Goal: Information Seeking & Learning: Get advice/opinions

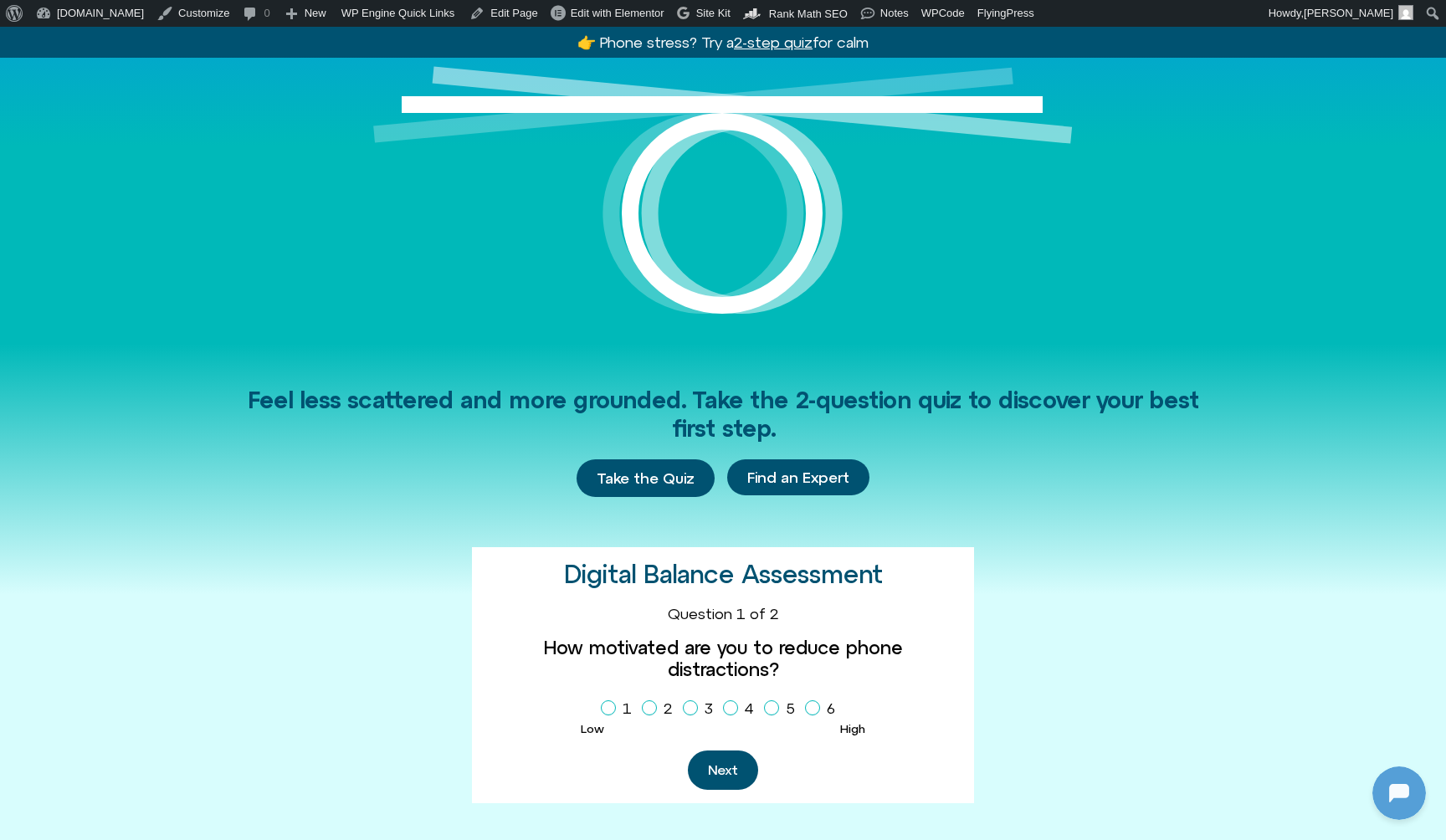
scroll to position [182, 0]
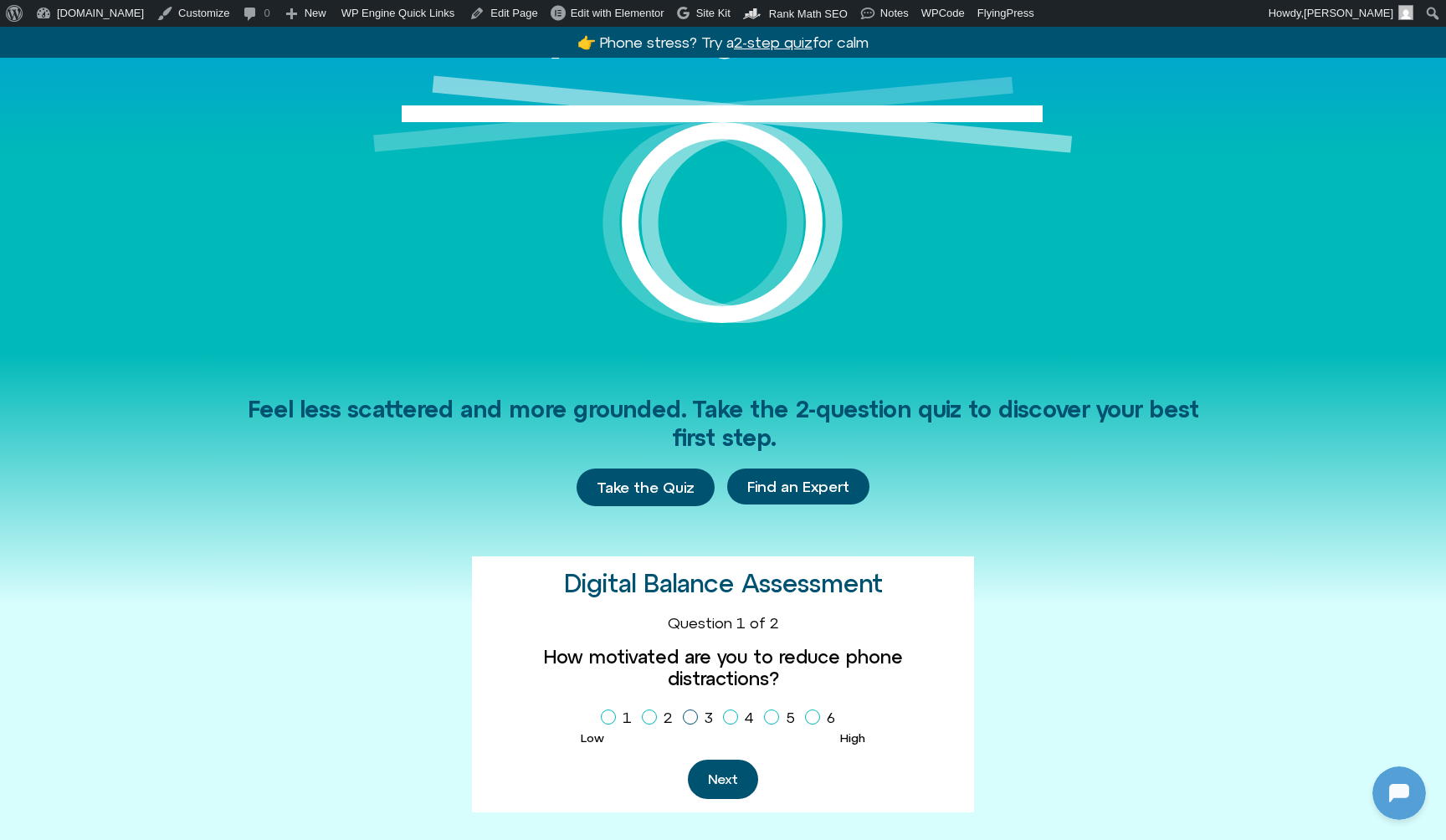
click at [696, 710] on span "Homepage Sign Up" at bounding box center [690, 717] width 15 height 15
click at [709, 760] on button "Next" at bounding box center [723, 779] width 71 height 40
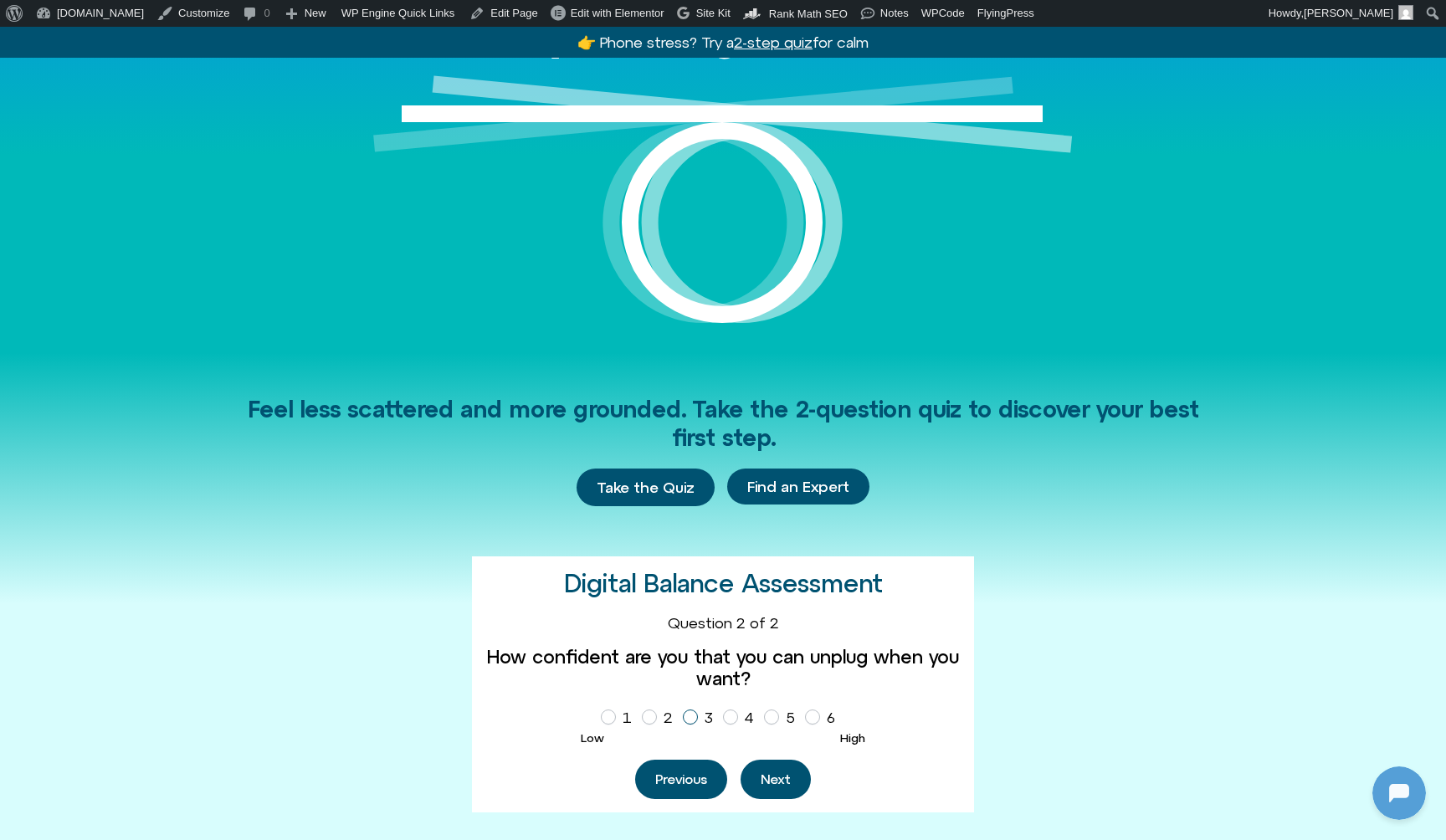
click at [687, 713] on icon "Homepage Sign Up" at bounding box center [690, 717] width 10 height 8
click at [758, 773] on button "Next" at bounding box center [776, 779] width 71 height 40
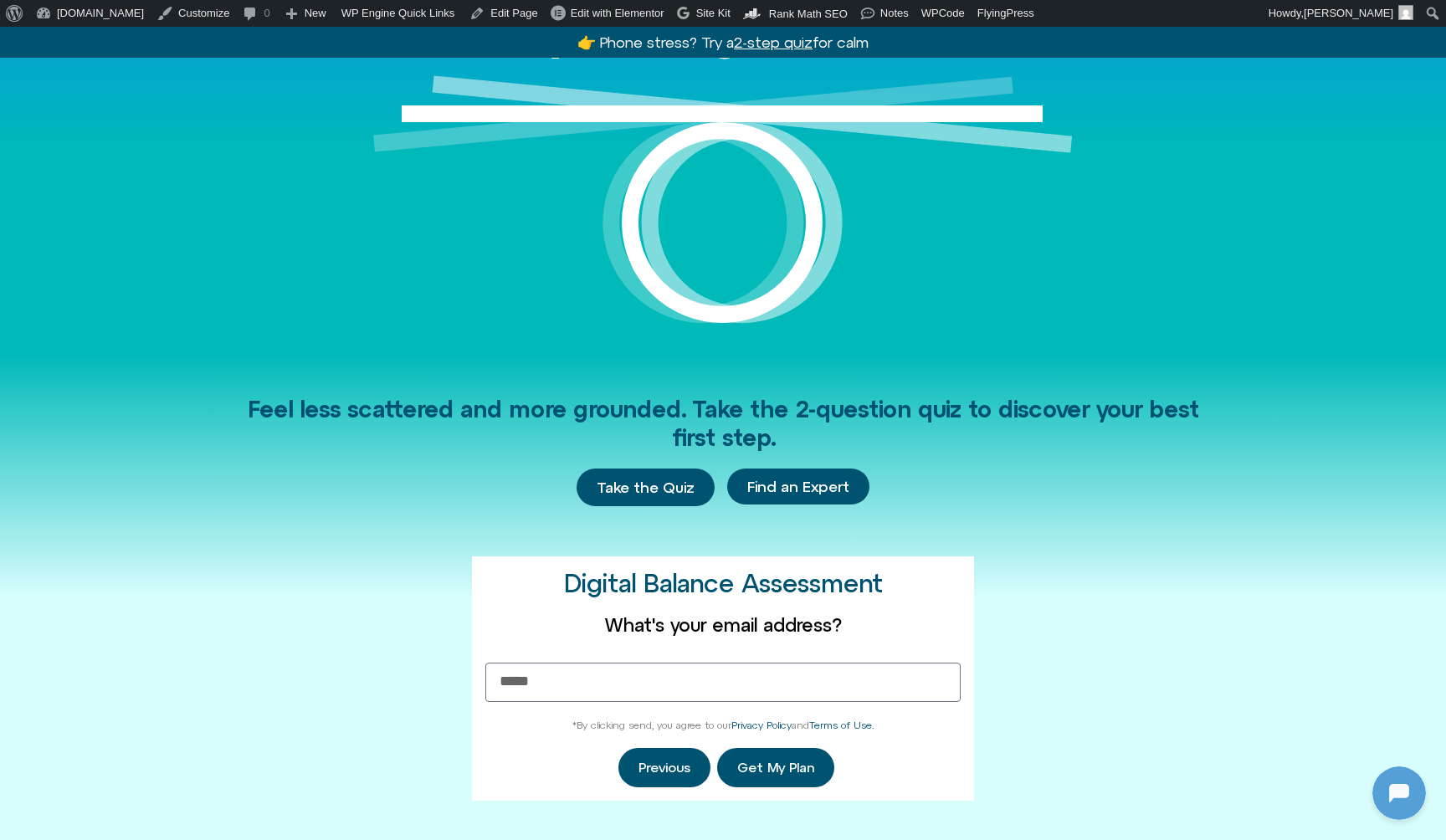
click at [1172, 605] on div "Feel less scattered and more grounded. Take the 2-question quiz to discover you…" at bounding box center [723, 598] width 954 height 491
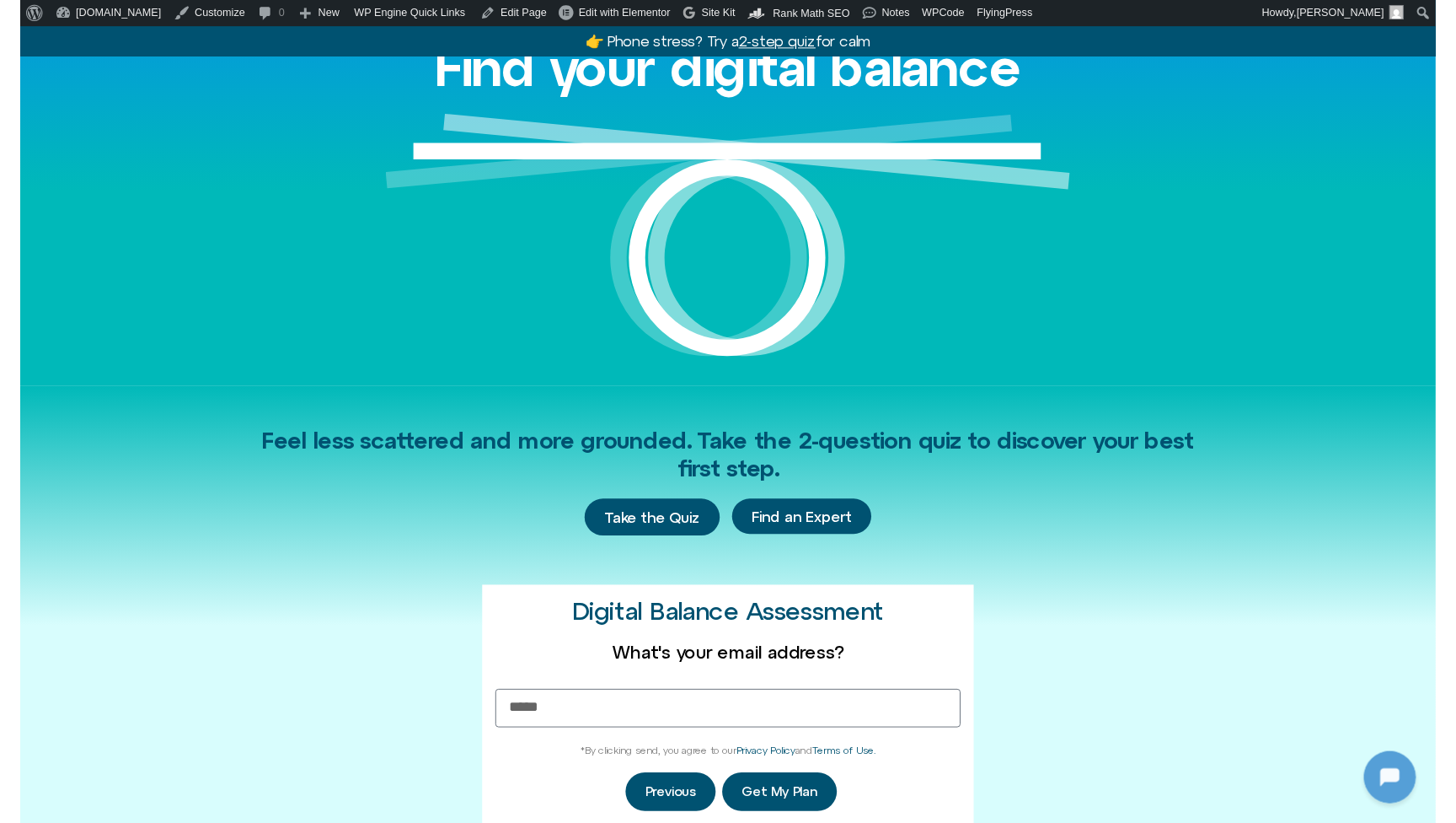
scroll to position [141, 0]
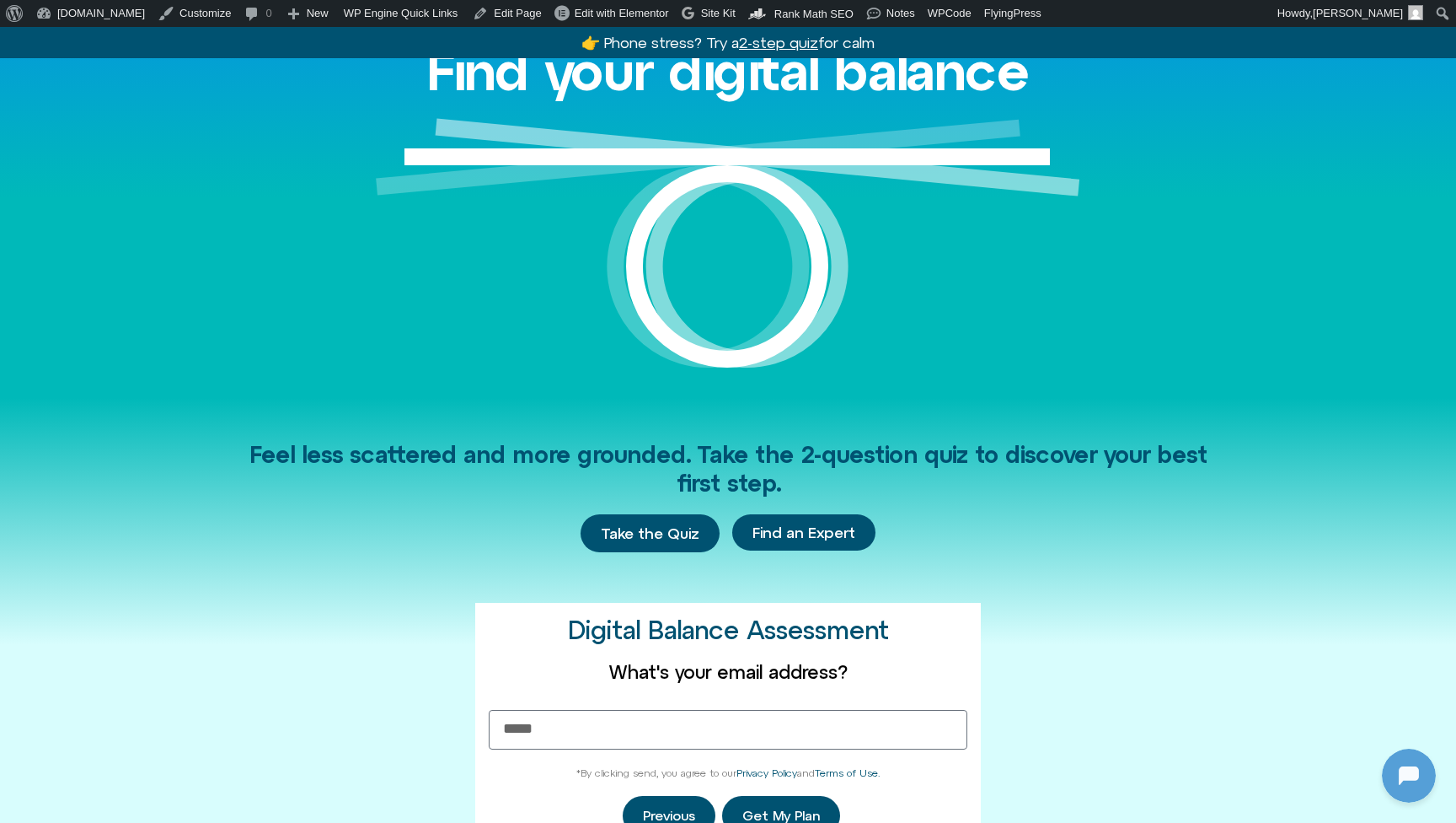
click at [356, 225] on div "Find your digital balance" at bounding box center [728, 197] width 961 height 398
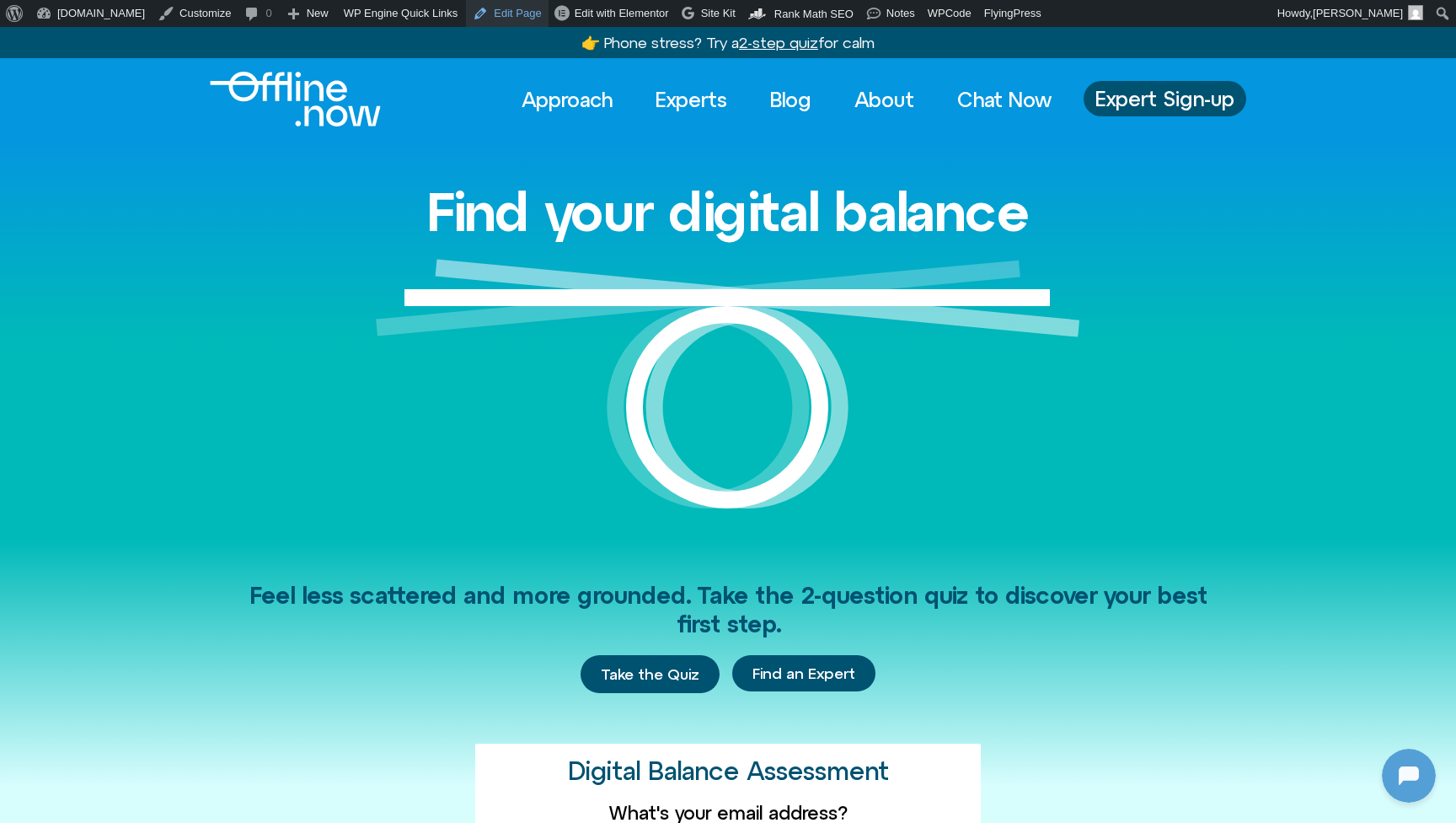
scroll to position [0, 0]
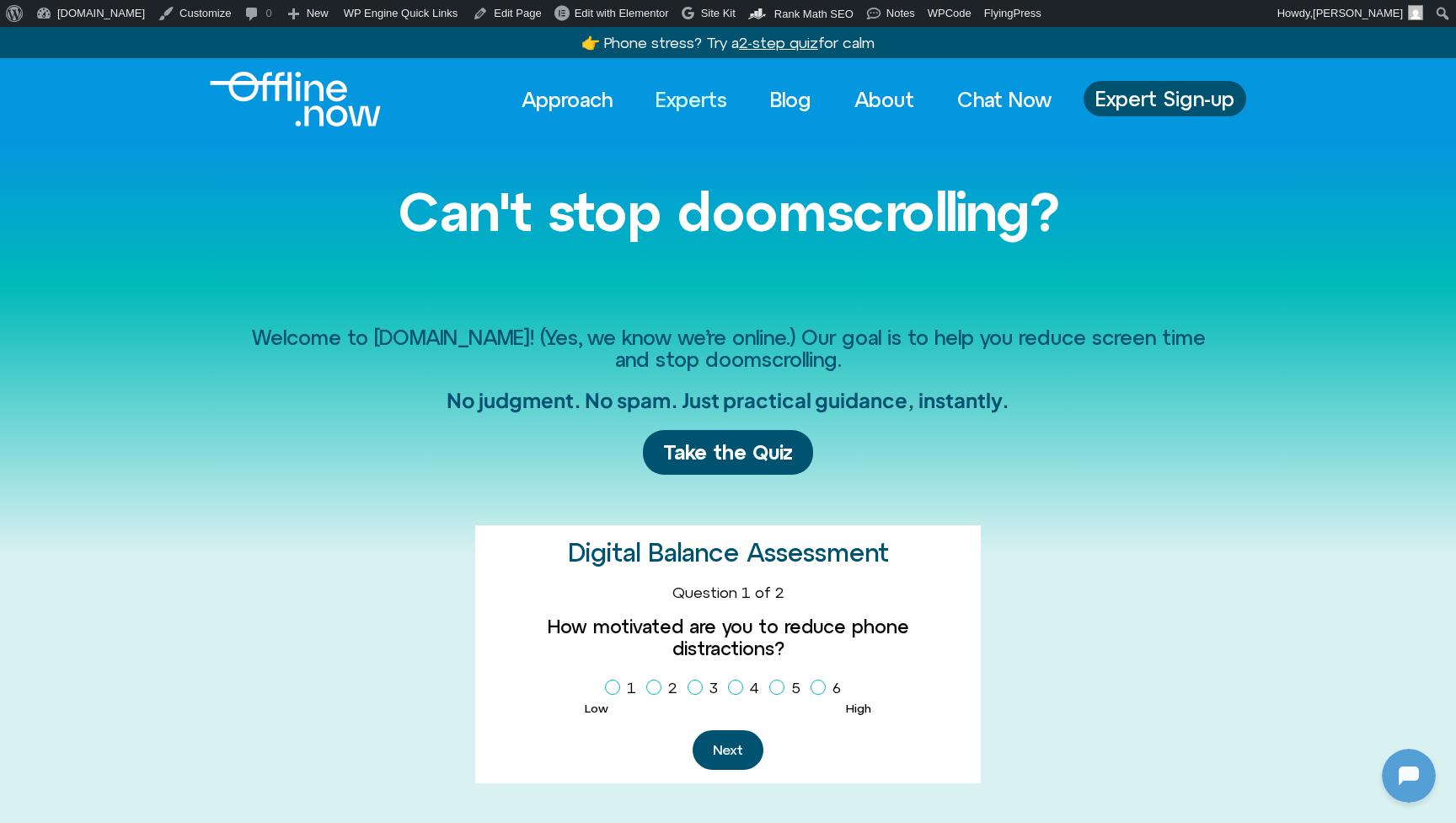
click at [687, 98] on link "Experts" at bounding box center [692, 99] width 102 height 37
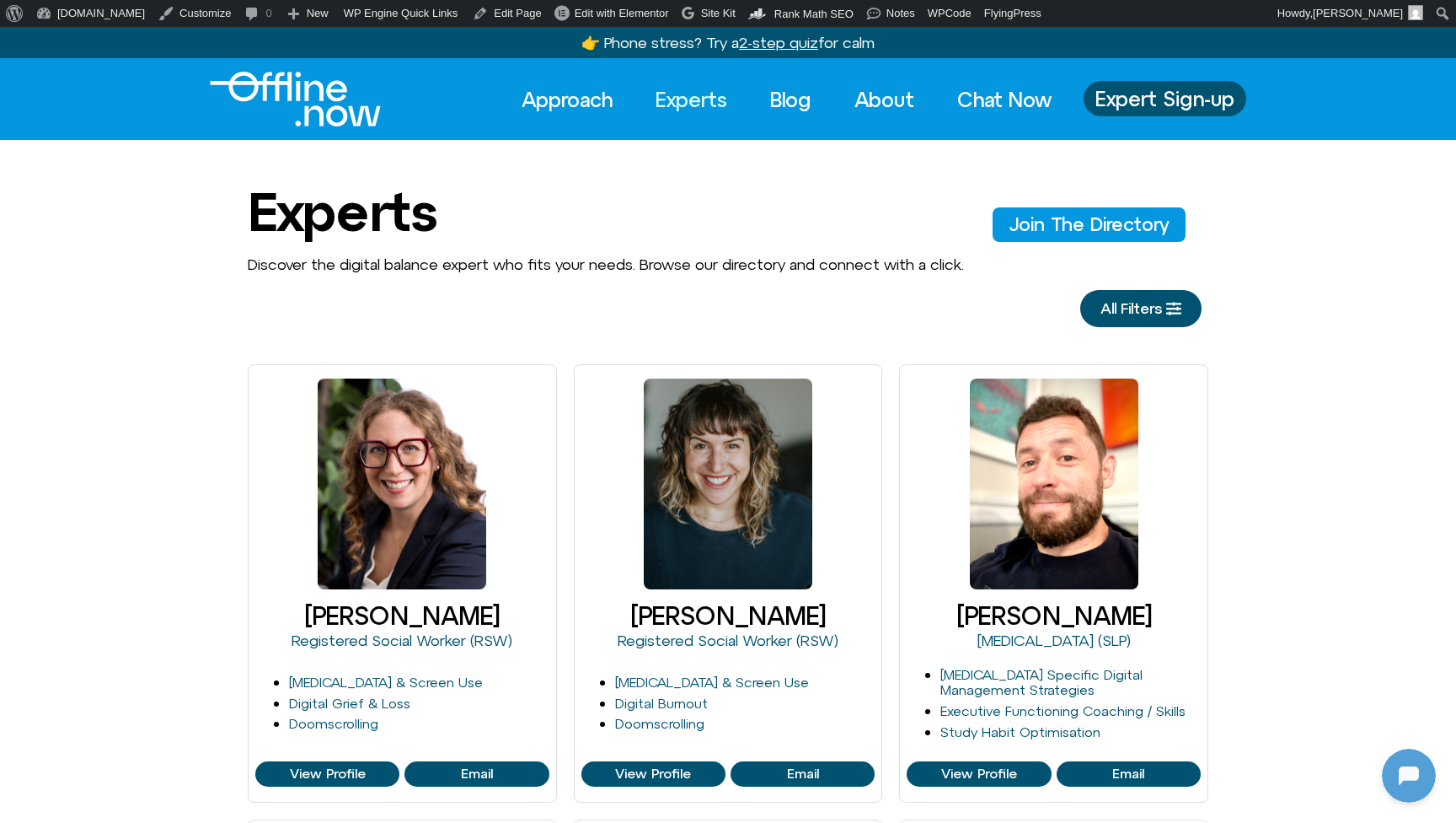
click at [294, 97] on img "Logo" at bounding box center [296, 99] width 171 height 55
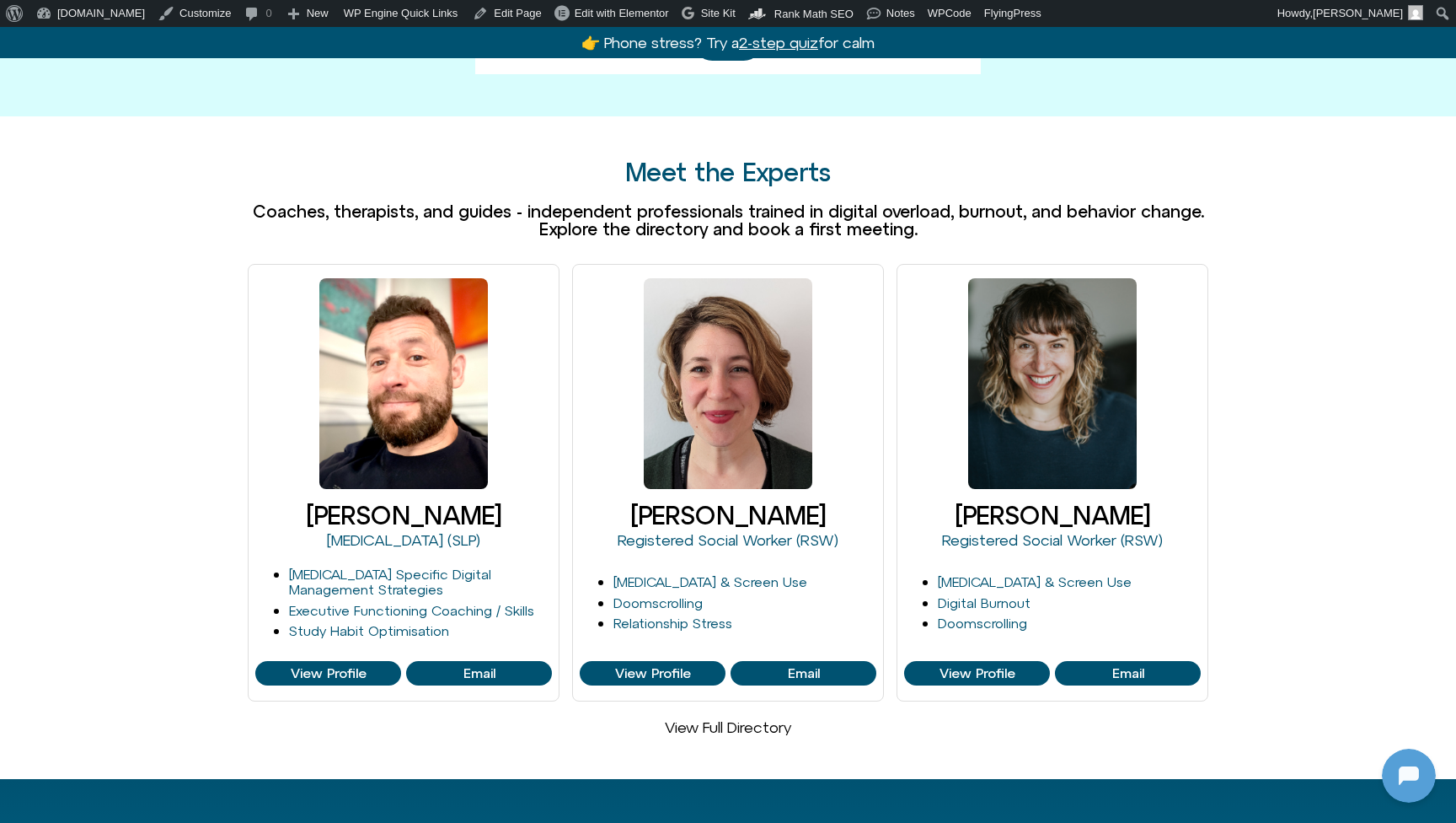
scroll to position [937, 0]
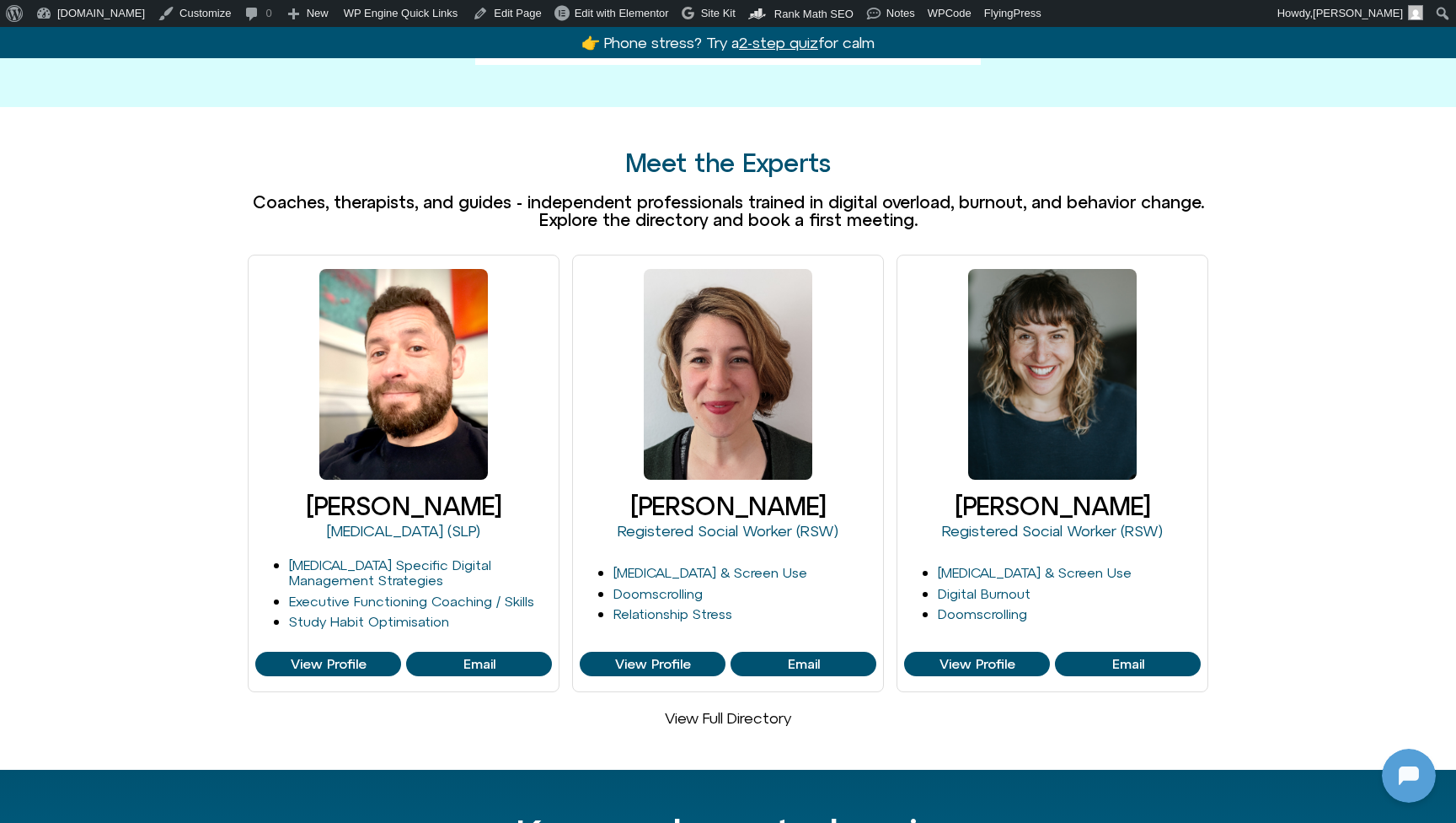
click at [746, 709] on link "View Full Directory" at bounding box center [728, 717] width 126 height 18
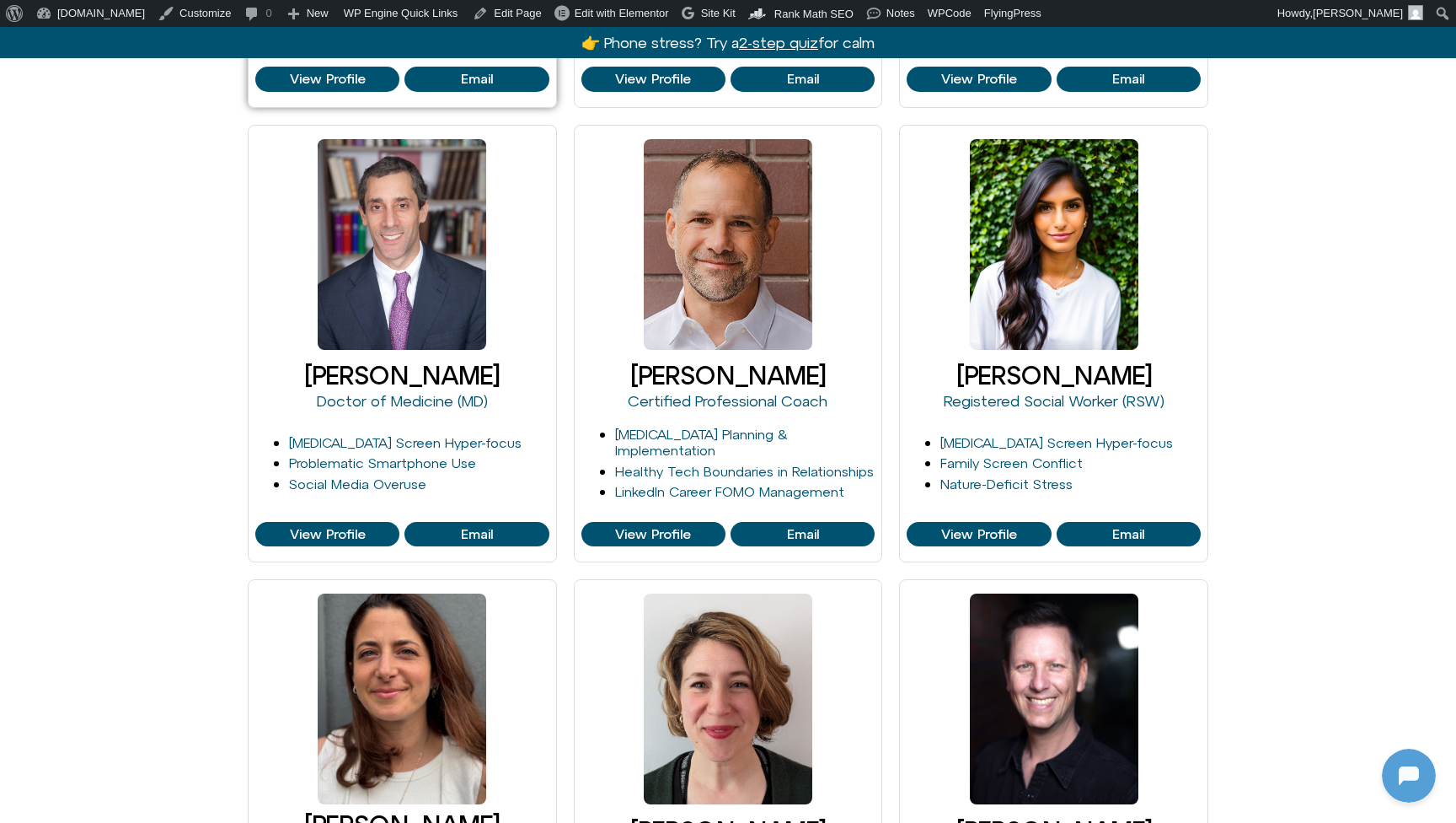
scroll to position [753, 0]
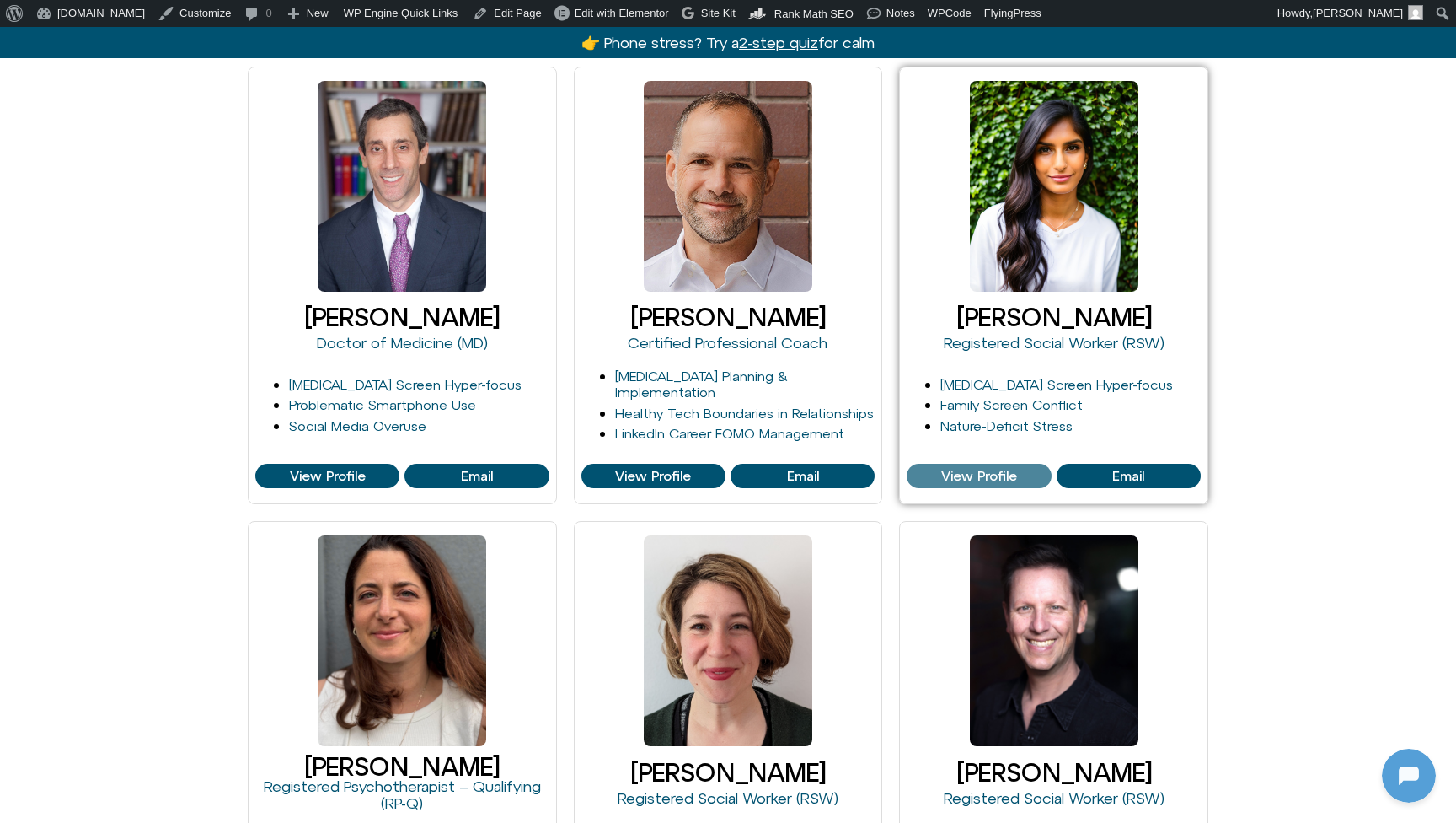
click at [975, 478] on span "View Profile" at bounding box center [979, 476] width 75 height 15
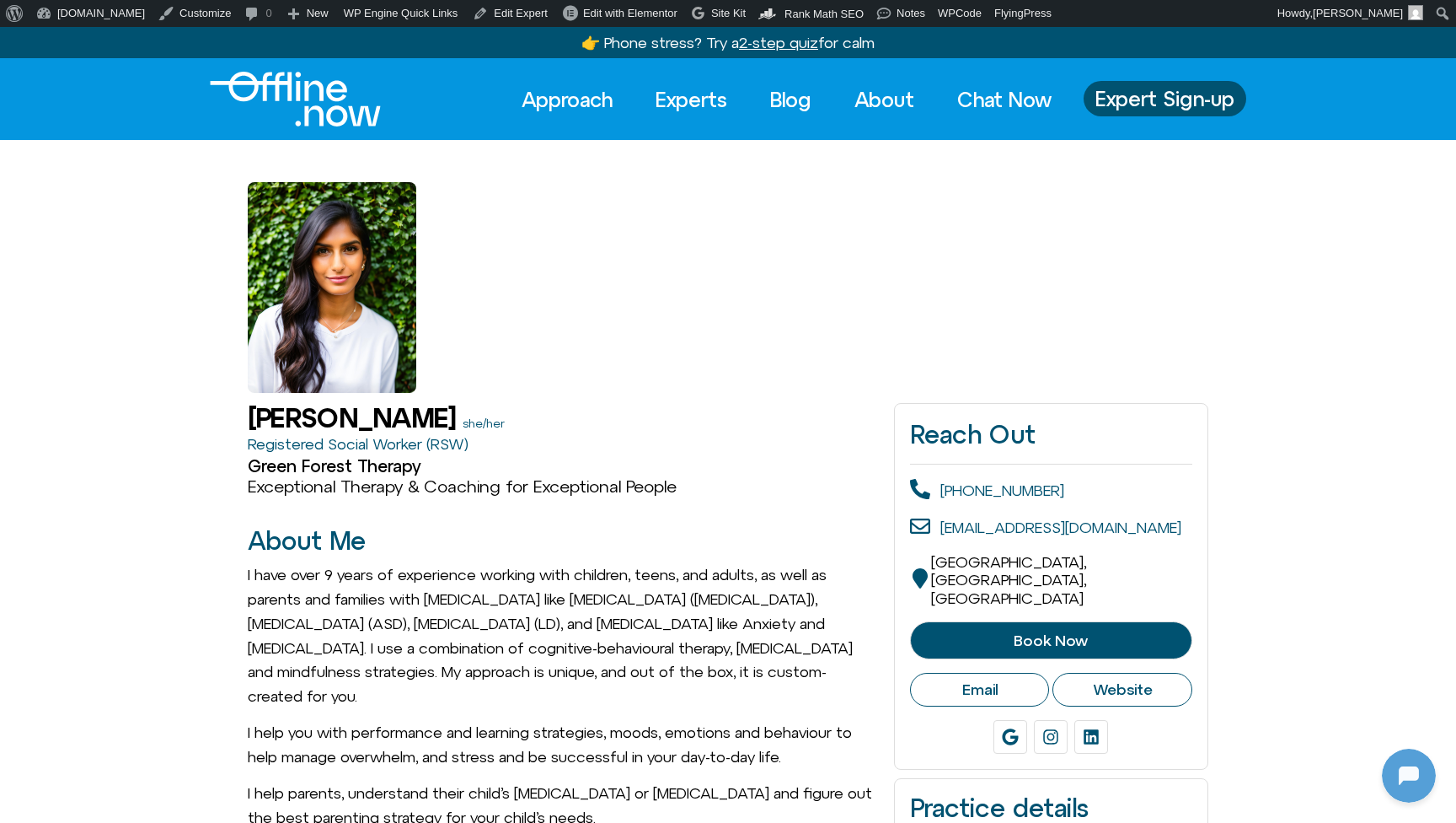
scroll to position [125, 0]
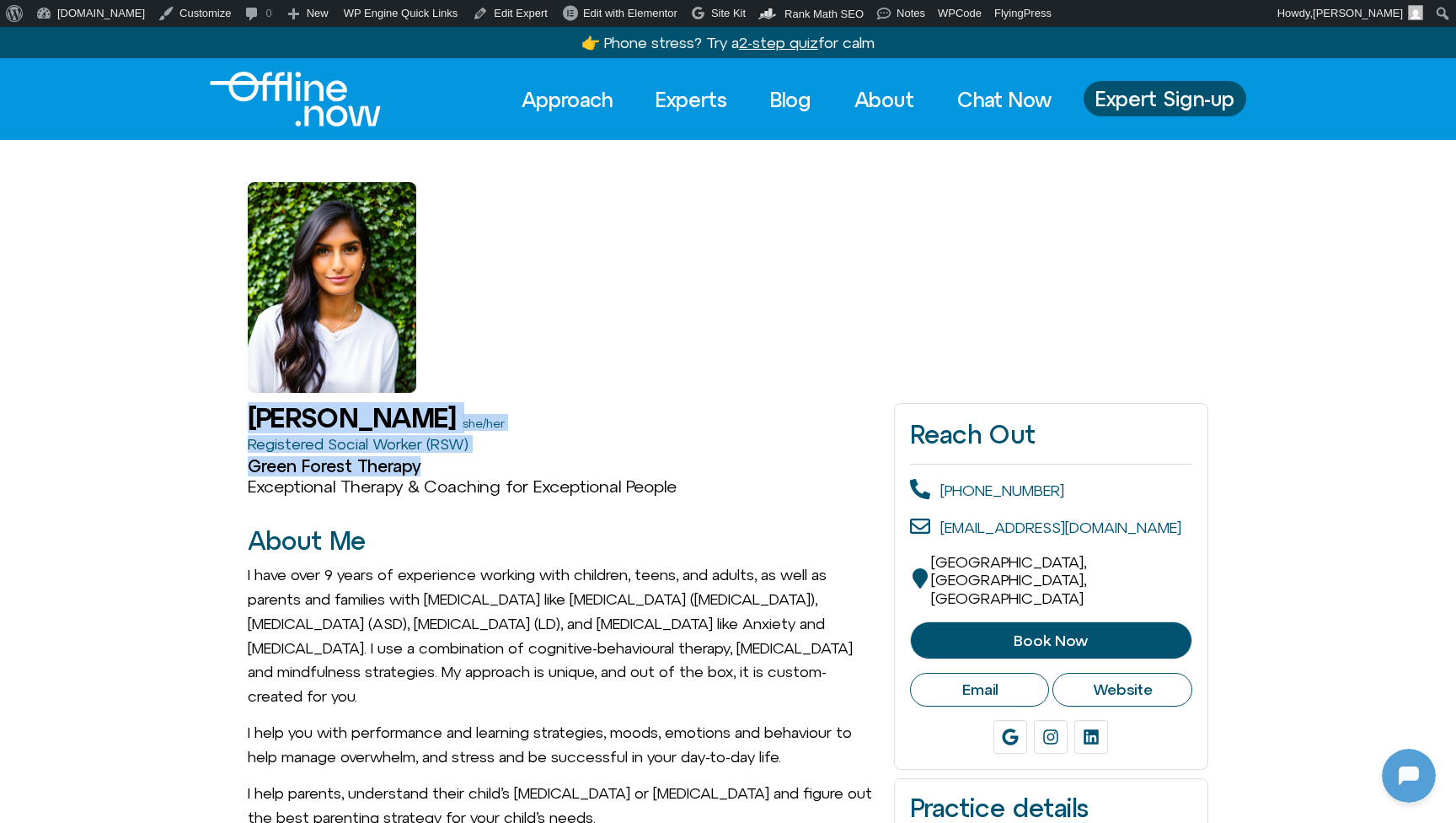
drag, startPoint x: 252, startPoint y: 413, endPoint x: 464, endPoint y: 474, distance: 220.6
click at [465, 474] on h3 "Green Forest Therapy" at bounding box center [562, 466] width 630 height 20
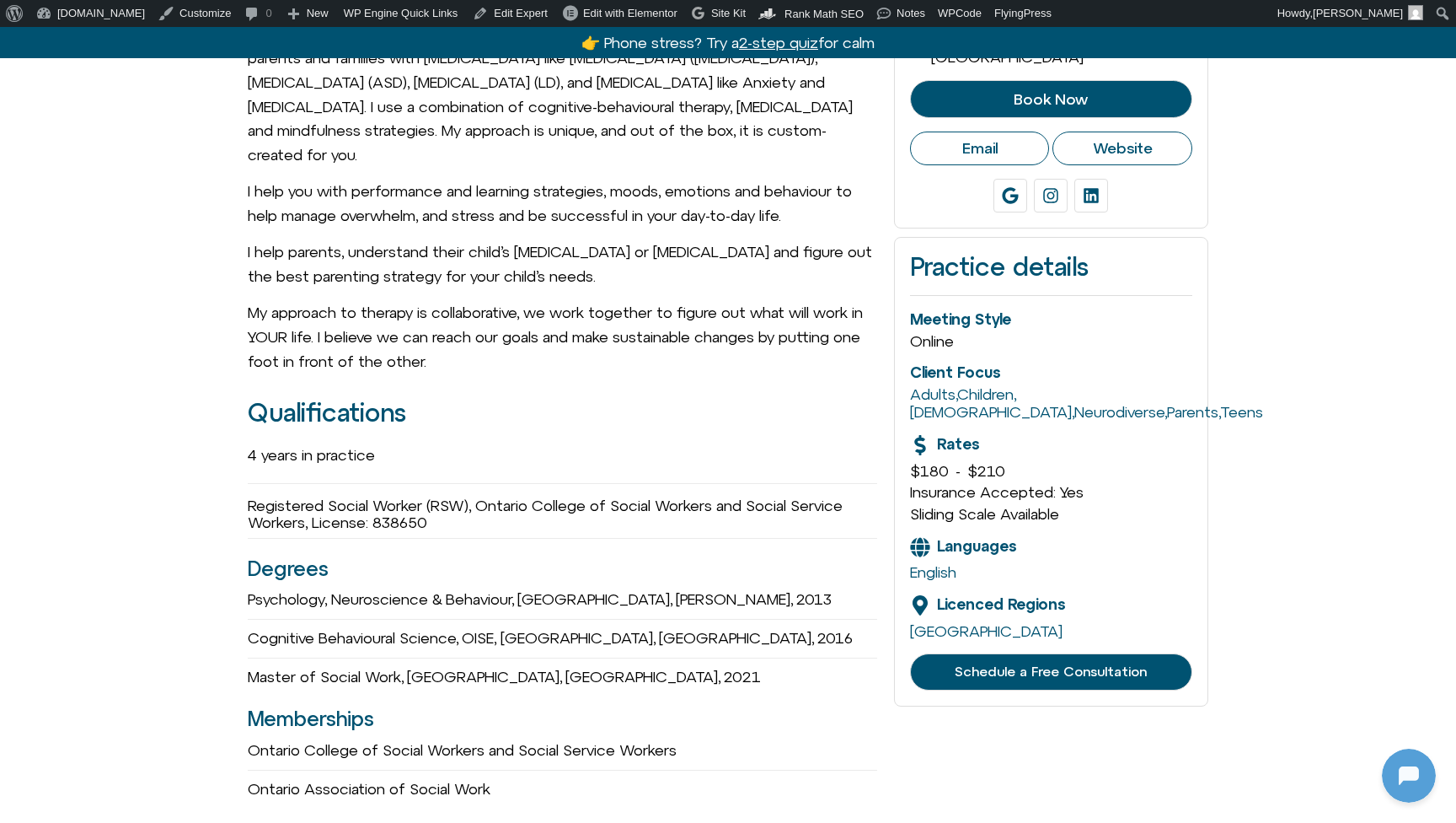
scroll to position [282, 0]
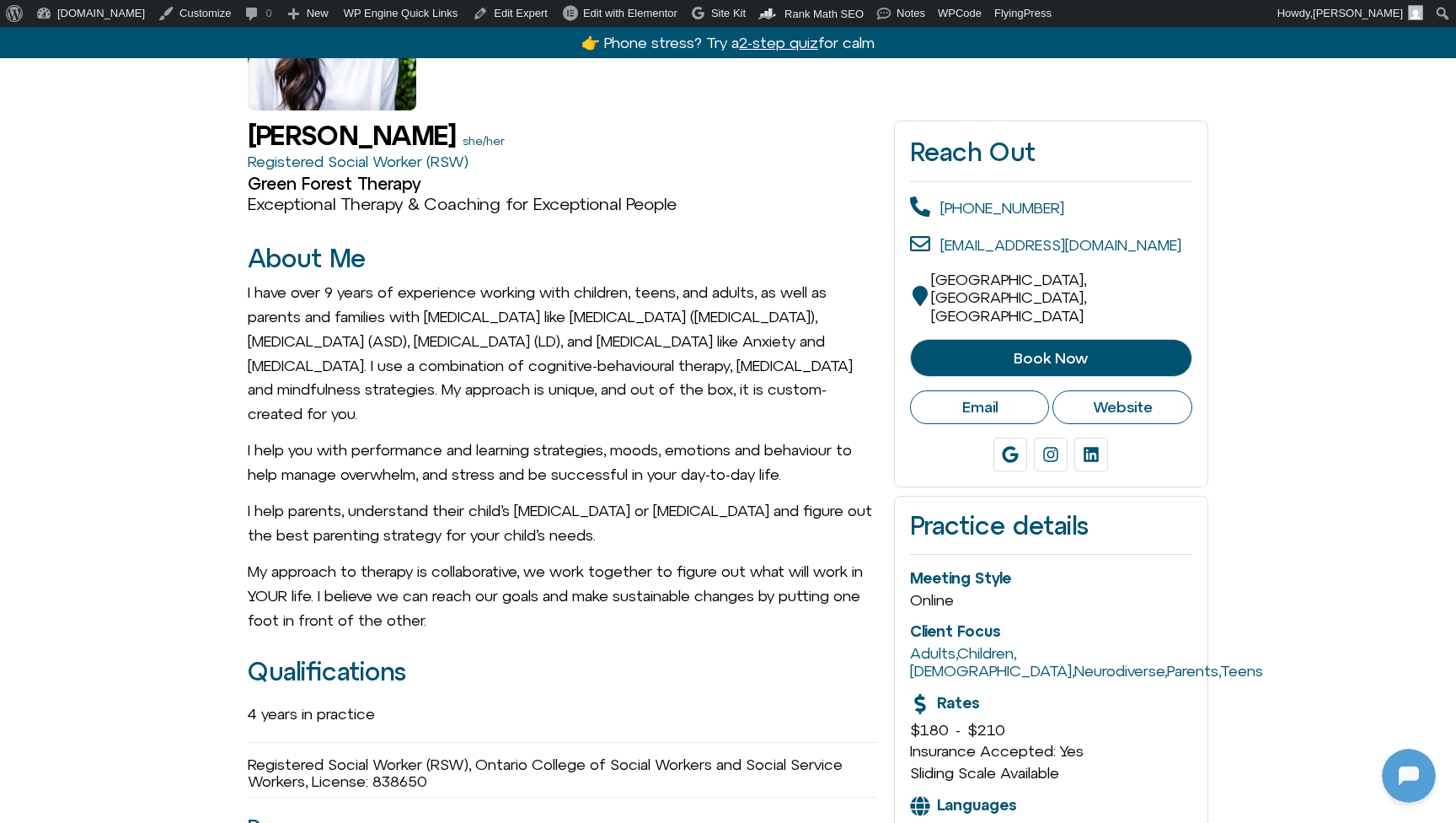
click at [1103, 339] on link "Book Now" at bounding box center [1051, 359] width 282 height 39
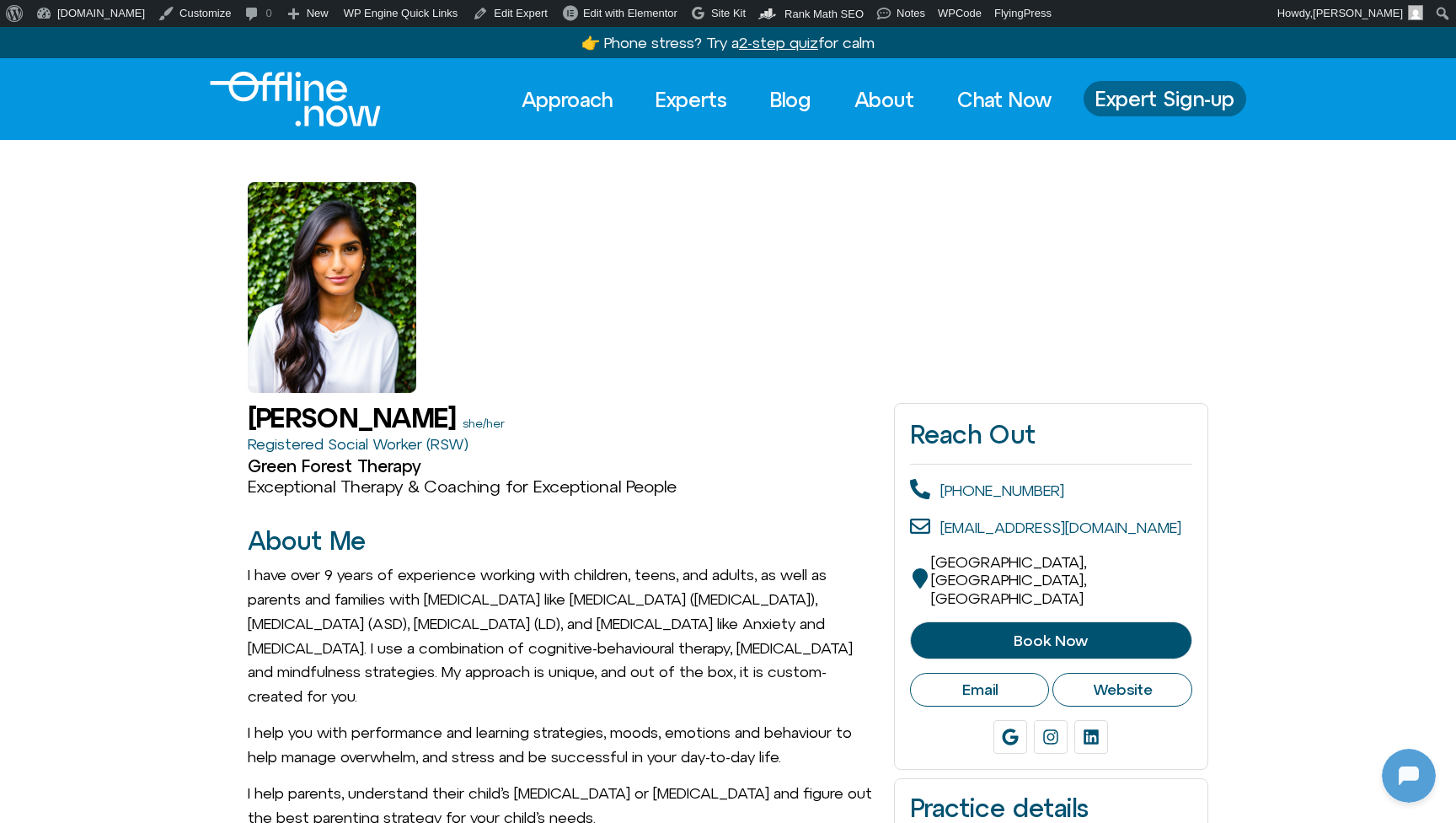
scroll to position [0, 0]
click at [1181, 100] on span "Expert Sign-up" at bounding box center [1165, 98] width 139 height 22
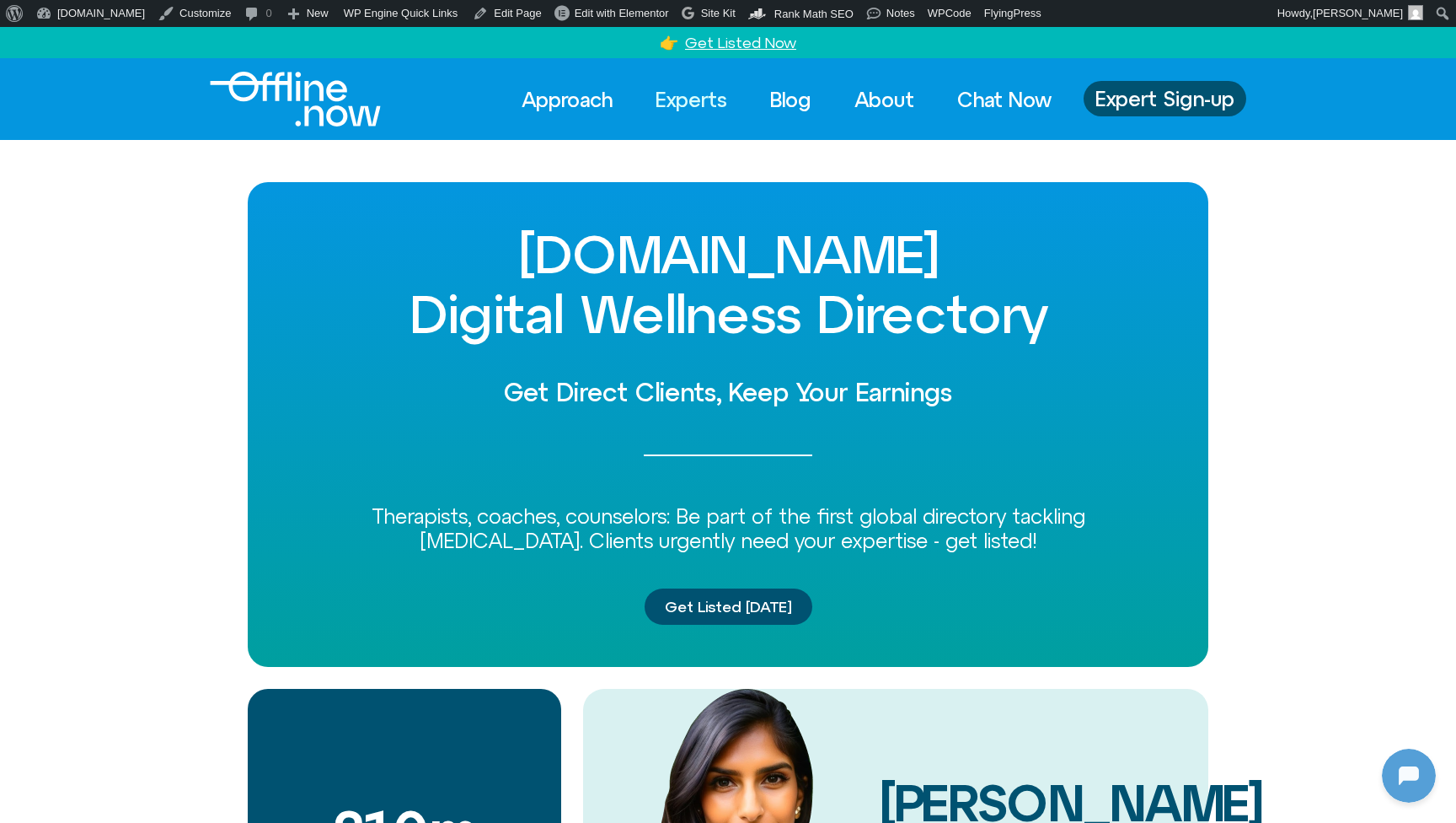
click at [671, 98] on link "Experts" at bounding box center [692, 99] width 102 height 37
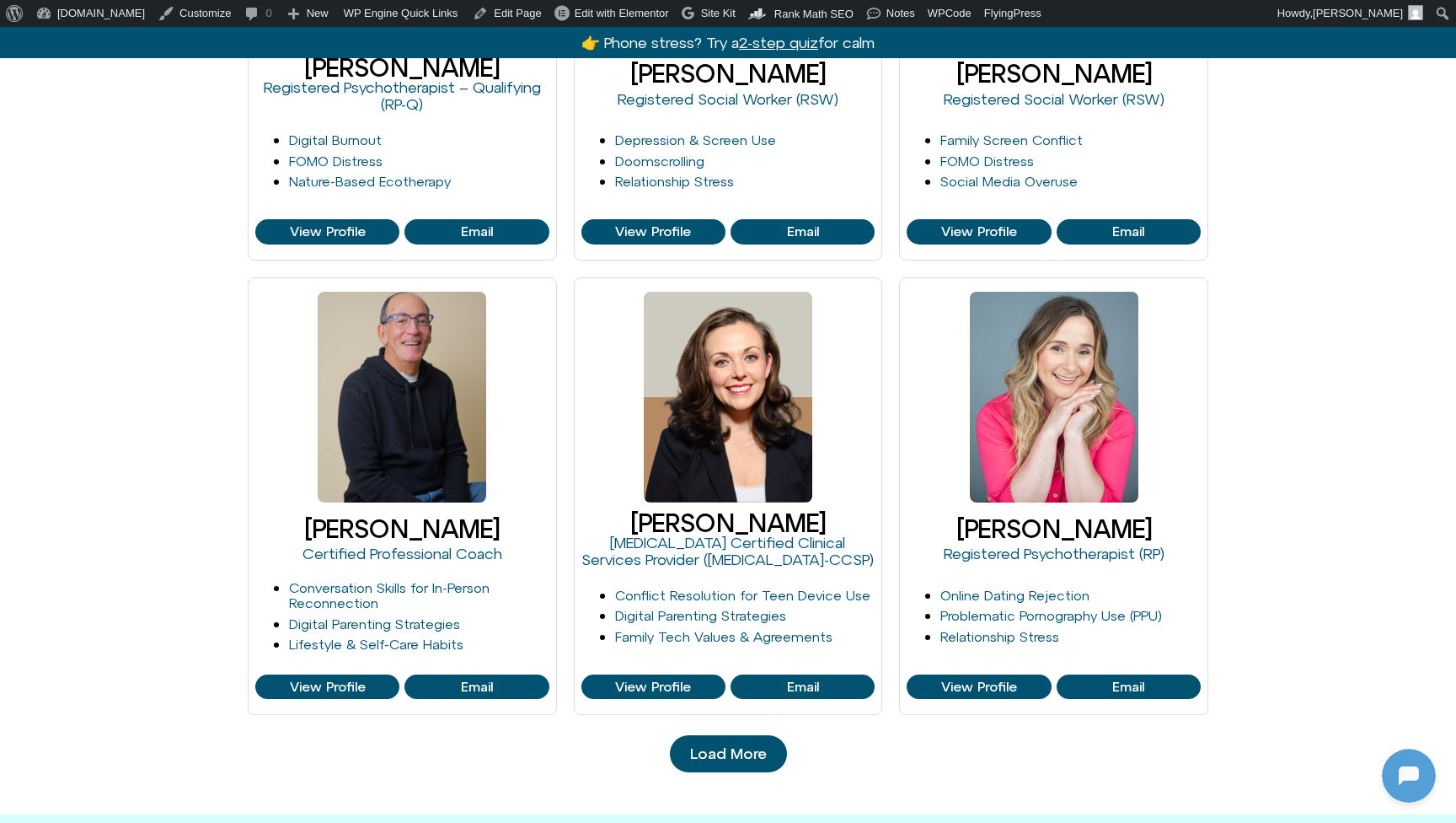
scroll to position [1551, 0]
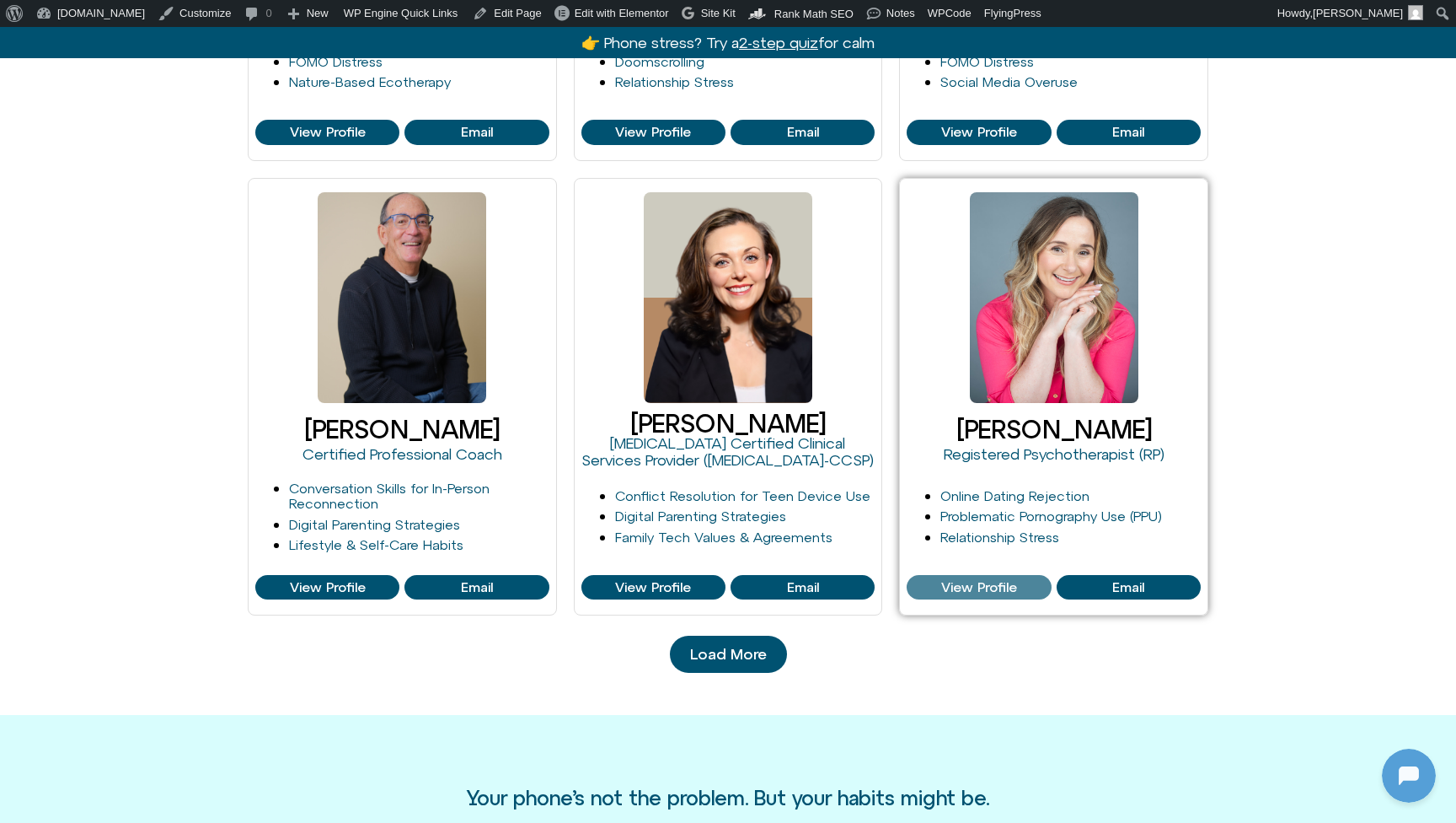
click at [989, 582] on span "View Profile" at bounding box center [979, 587] width 75 height 15
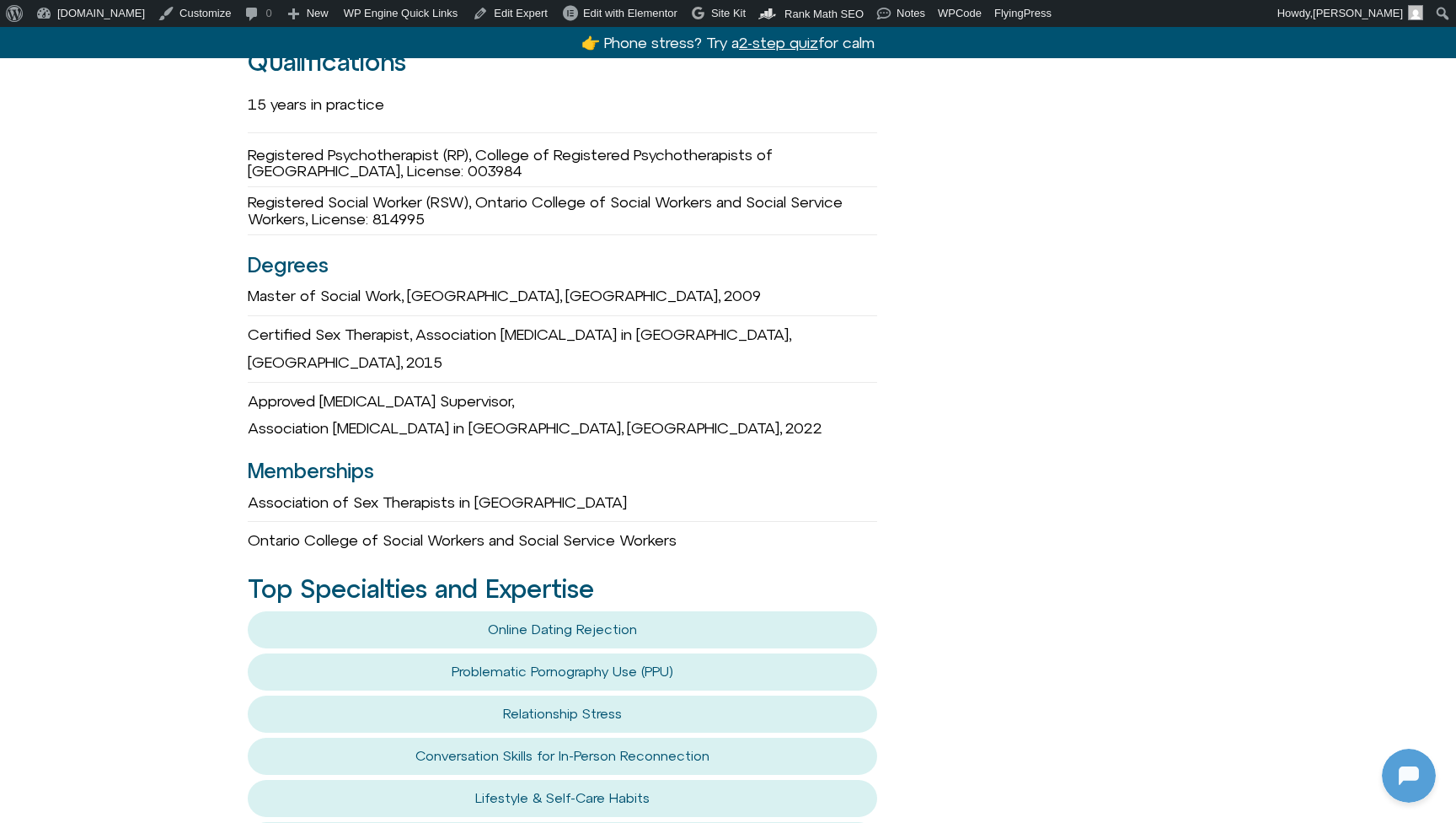
scroll to position [1567, 0]
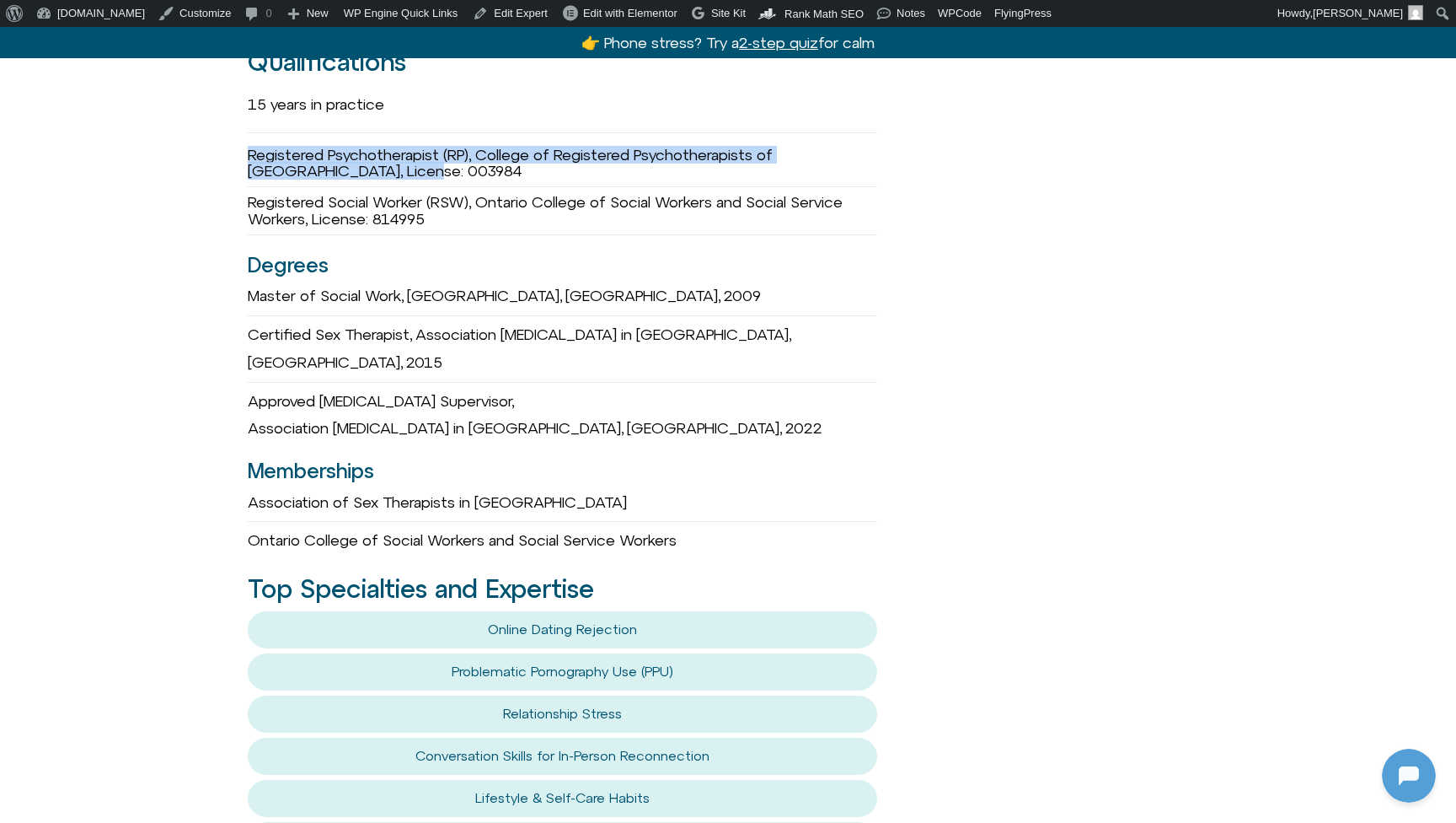
drag, startPoint x: 244, startPoint y: 136, endPoint x: 747, endPoint y: 155, distance: 503.4
click at [749, 155] on div "Michelle Fischler she/her Registered Psychotherapist (RP) Founder of GetSOME Em…" at bounding box center [728, 315] width 1456 height 2979
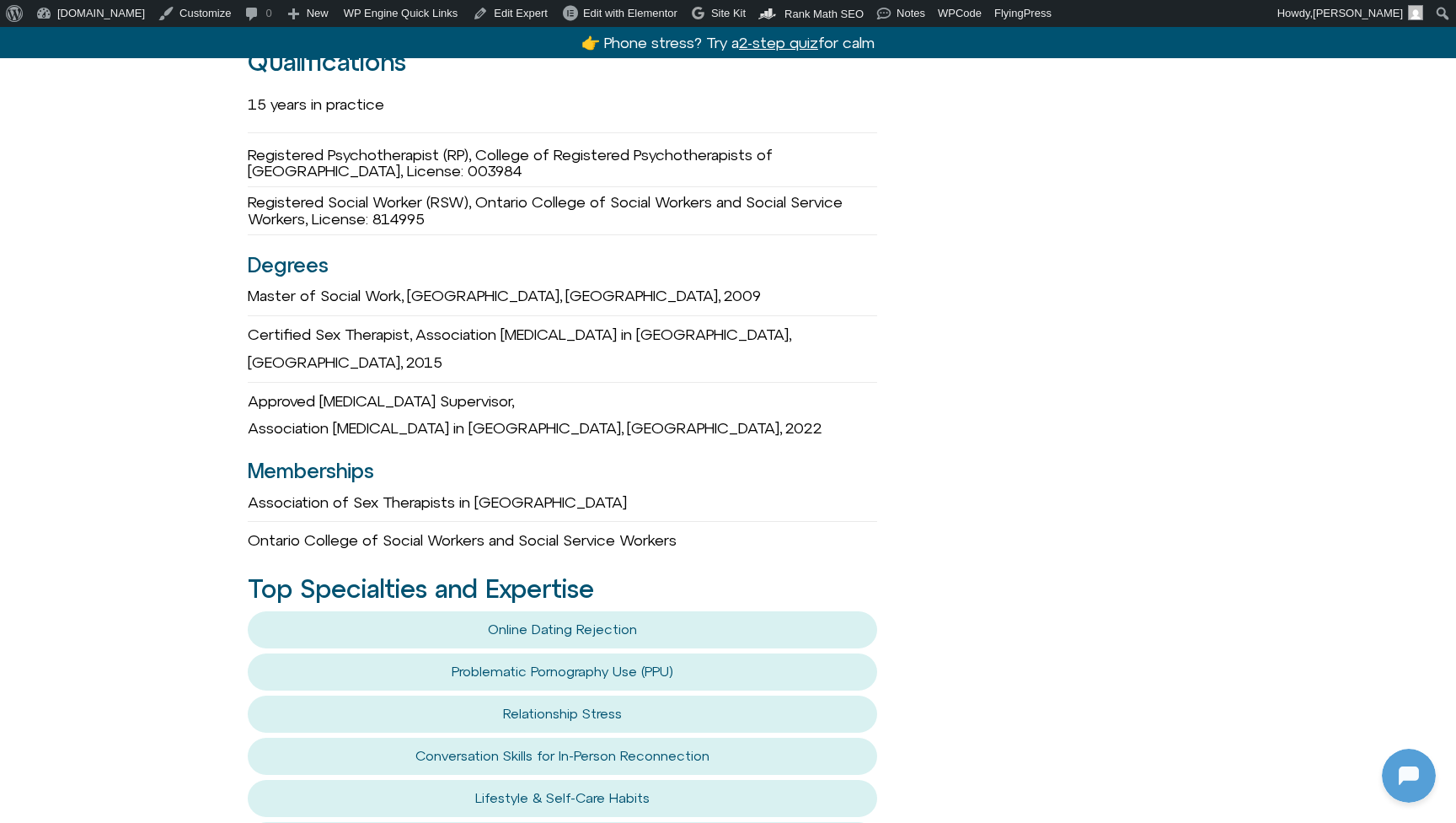
click at [679, 147] on div "Registered Psychotherapist (RP), College of Registered Psychotherapists of Onta…" at bounding box center [562, 164] width 630 height 48
click at [609, 140] on div "Registered Psychotherapist (RP), College of Registered Psychotherapists of Onta…" at bounding box center [562, 164] width 630 height 48
drag, startPoint x: 609, startPoint y: 137, endPoint x: 627, endPoint y: 143, distance: 19.0
click at [653, 143] on div "Registered Psychotherapist (RP), College of Registered Psychotherapists of Onta…" at bounding box center [562, 164] width 630 height 48
click at [627, 142] on div "Registered Psychotherapist (RP), College of Registered Psychotherapists of Onta…" at bounding box center [562, 164] width 630 height 48
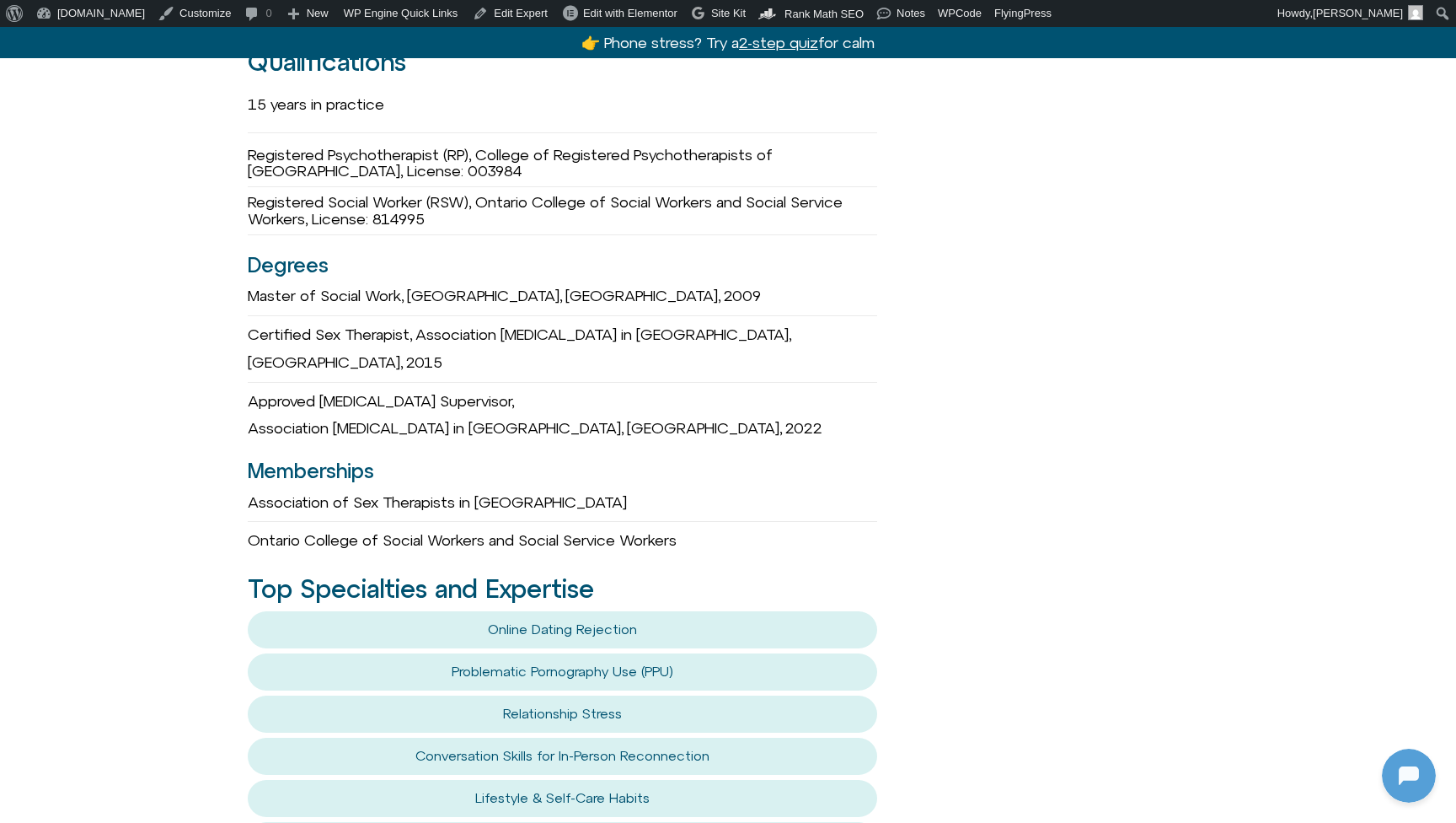
click at [349, 153] on div "Registered Psychotherapist (RP), College of Registered Psychotherapists of Onta…" at bounding box center [562, 164] width 630 height 48
click at [313, 187] on div "Registered Social Worker (RSW), Ontario College of Social Workers and Social Se…" at bounding box center [562, 211] width 630 height 48
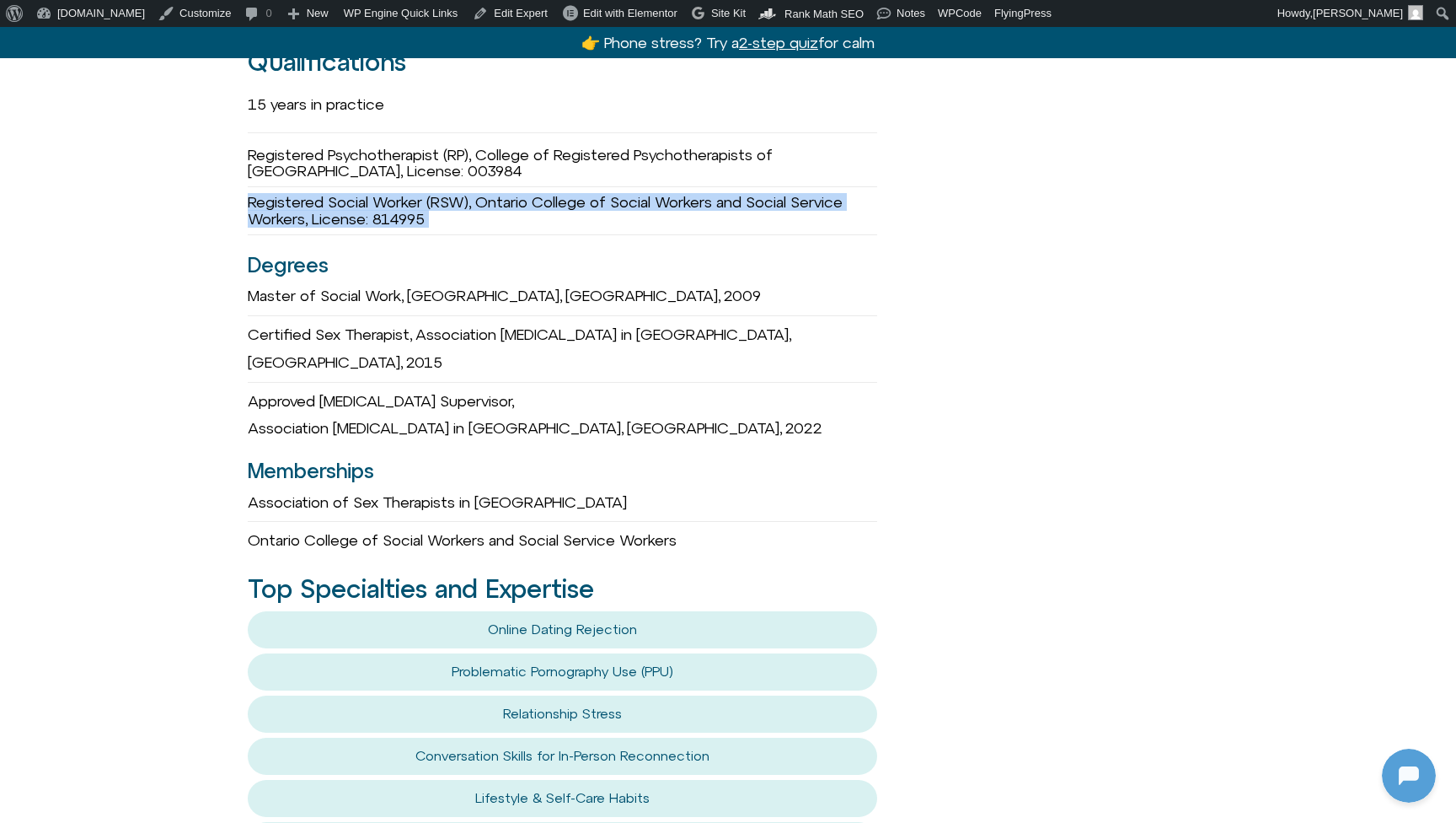
drag, startPoint x: 313, startPoint y: 185, endPoint x: 559, endPoint y: 199, distance: 246.4
click at [559, 199] on div "Registered Social Worker (RSW), Ontario College of Social Workers and Social Se…" at bounding box center [562, 211] width 630 height 48
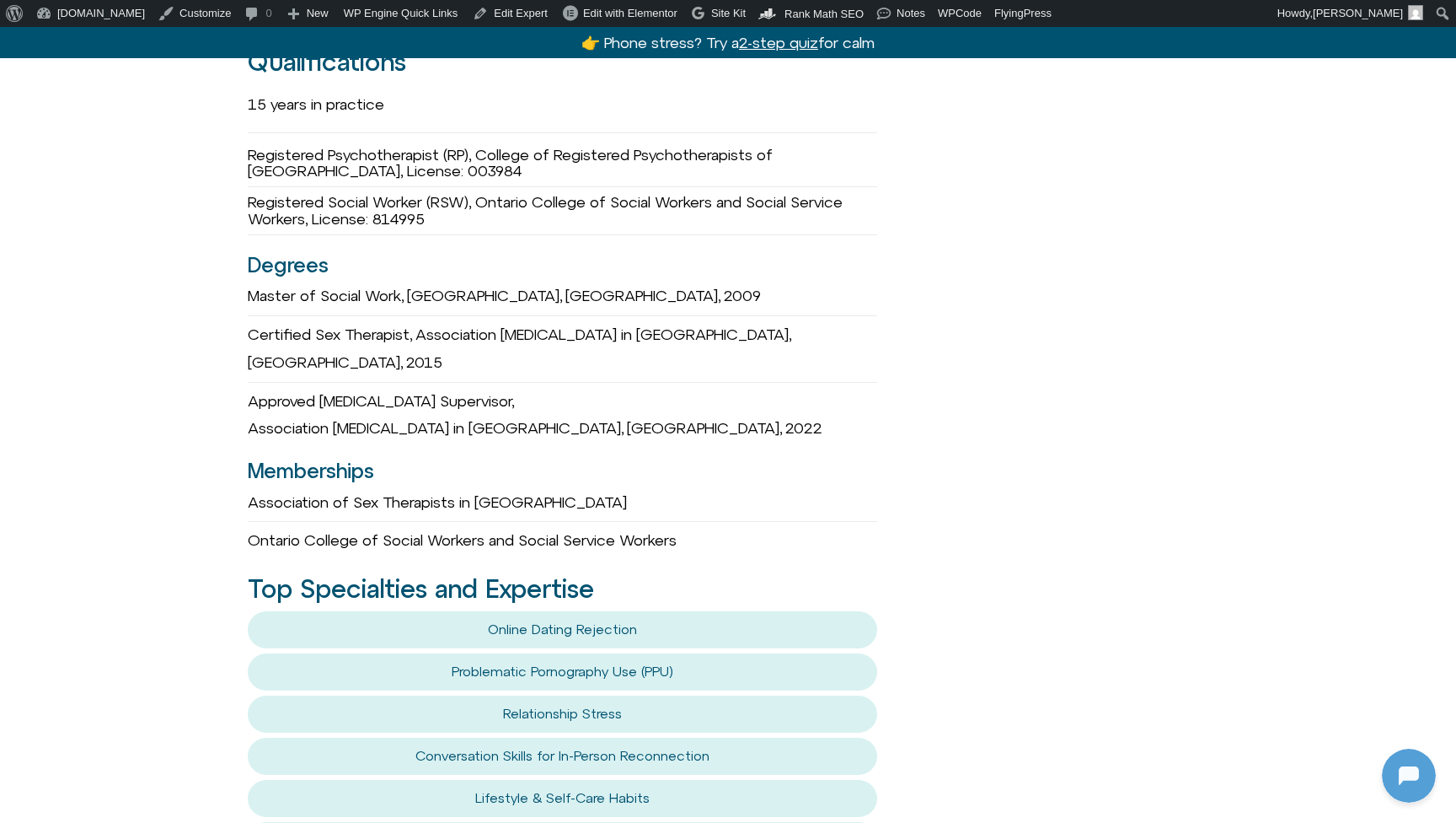
click at [385, 197] on div "Registered Social Worker (RSW), Ontario College of Social Workers and Social Se…" at bounding box center [562, 211] width 630 height 48
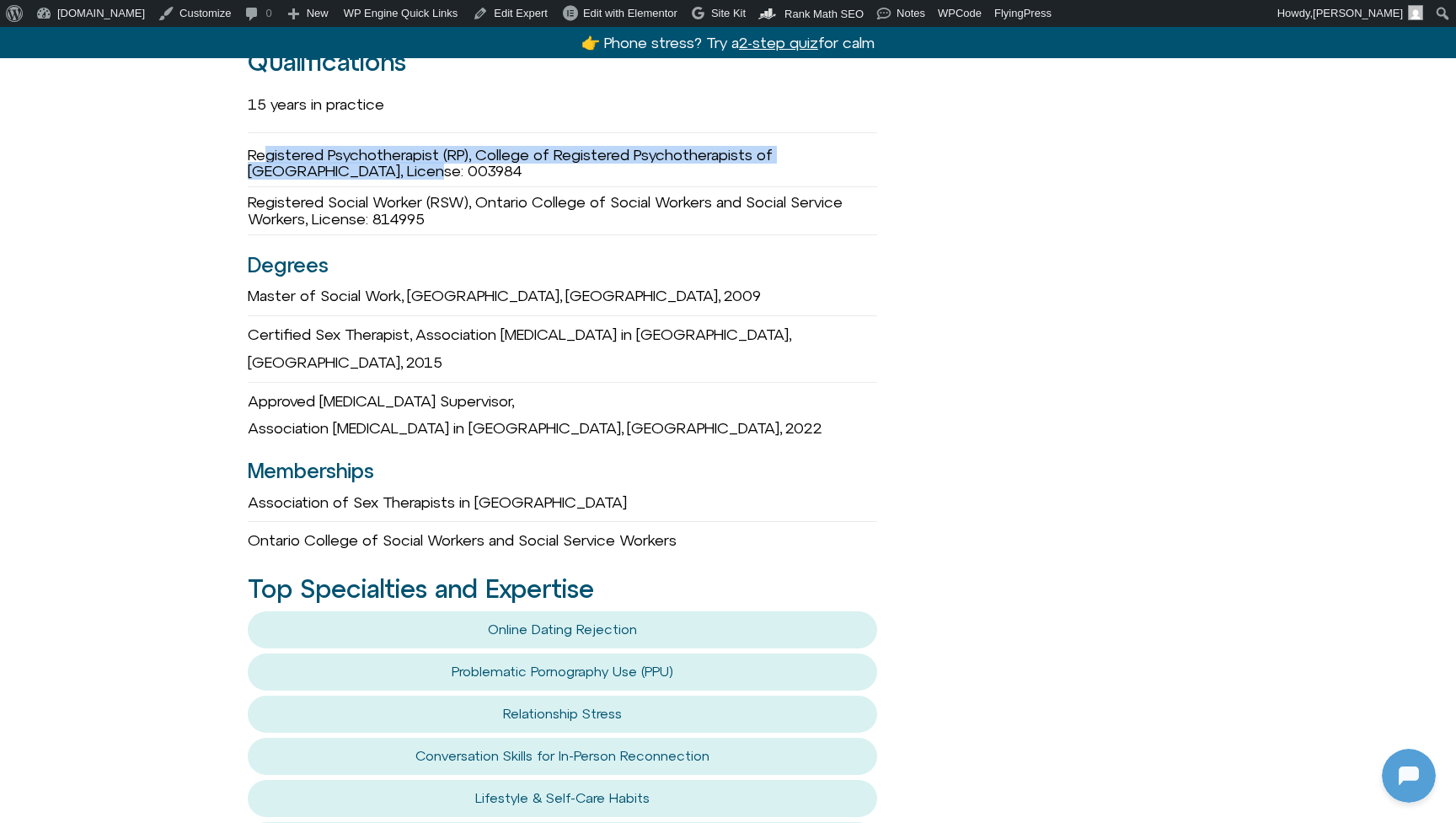
drag, startPoint x: 266, startPoint y: 141, endPoint x: 365, endPoint y: 160, distance: 100.8
click at [365, 160] on div "Registered Psychotherapist (RP), College of Registered Psychotherapists of Onta…" at bounding box center [562, 164] width 630 height 48
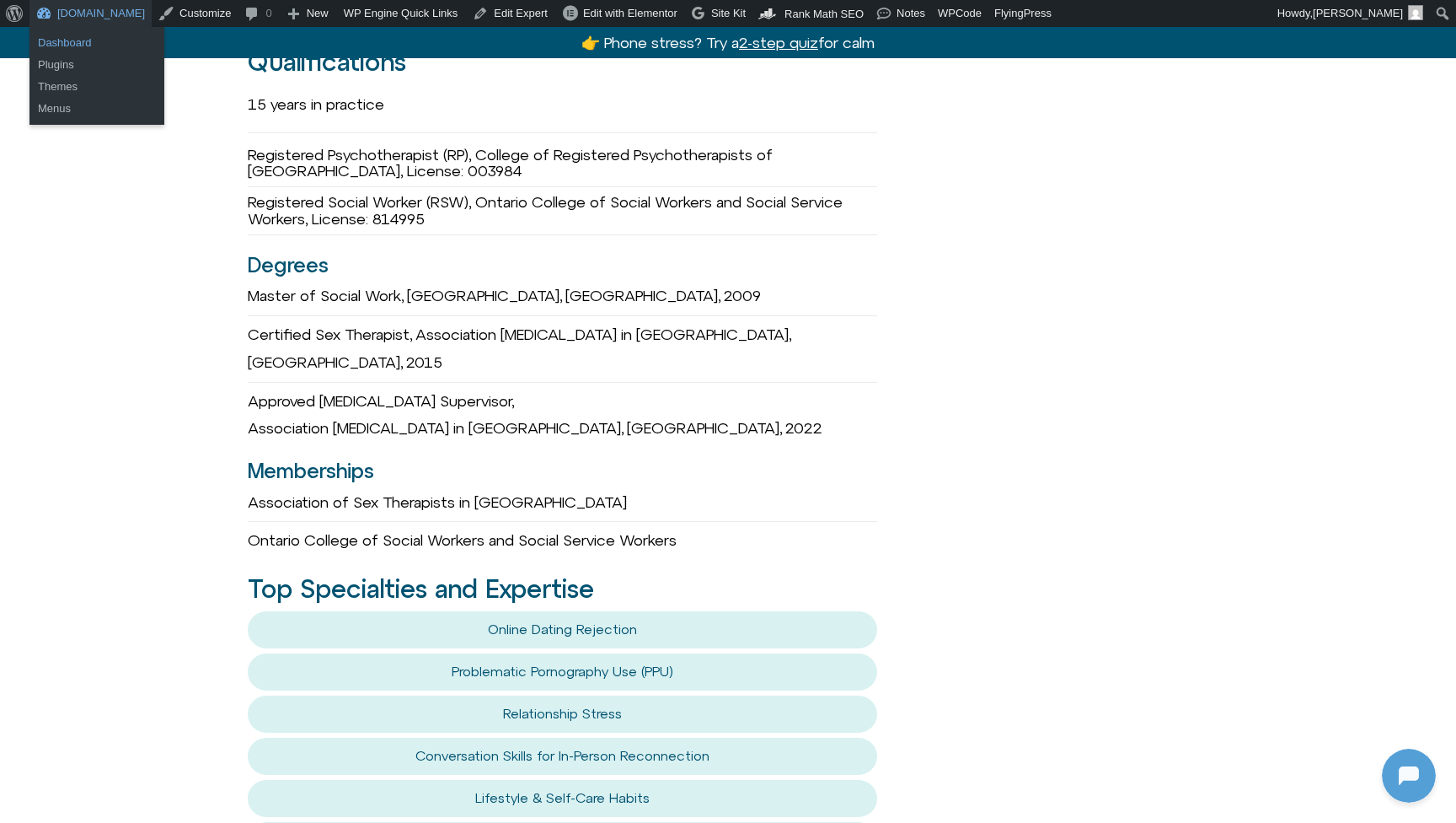
click at [90, 45] on link "Dashboard" at bounding box center [97, 43] width 135 height 22
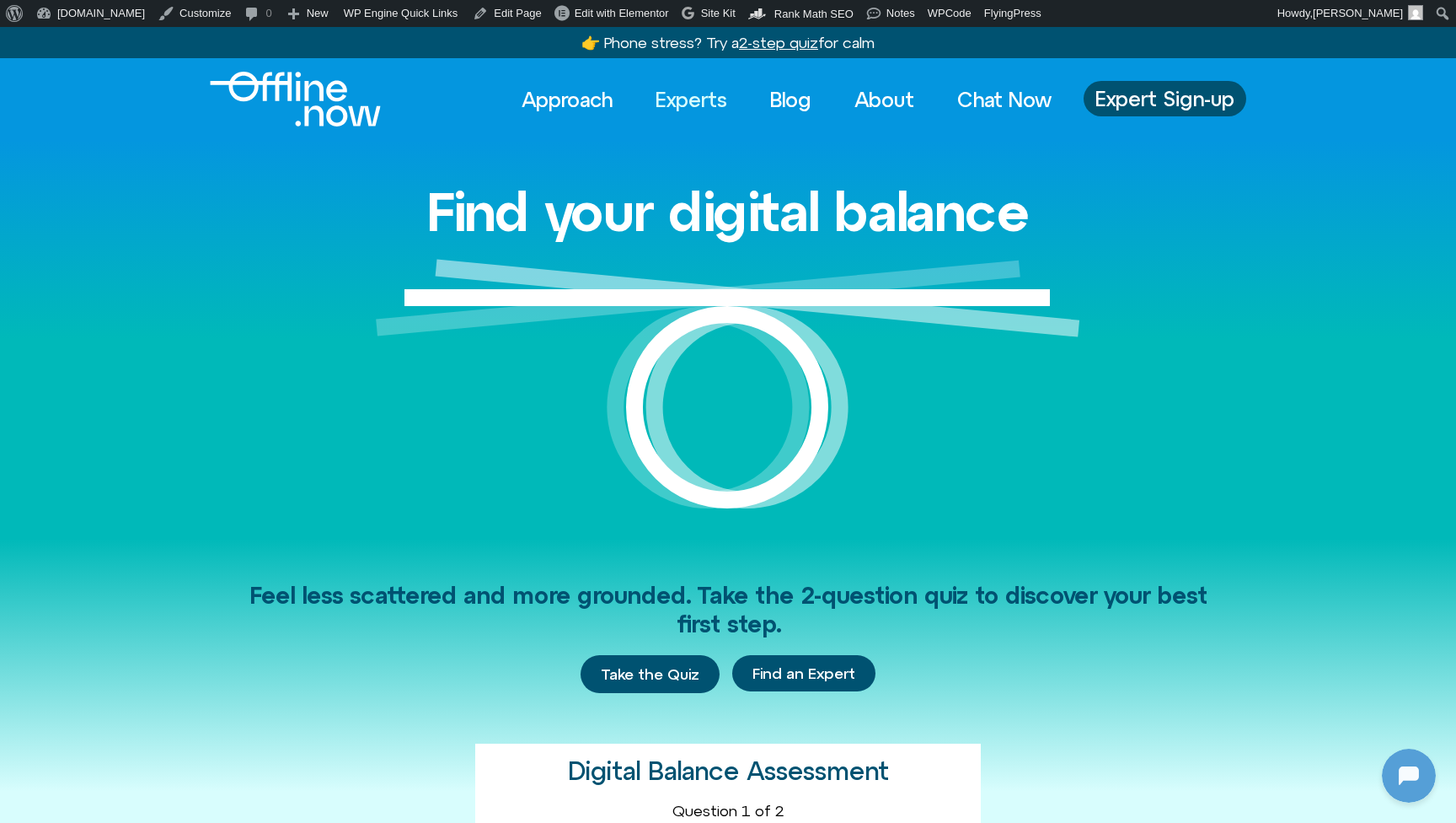
click at [703, 104] on link "Experts" at bounding box center [692, 99] width 102 height 37
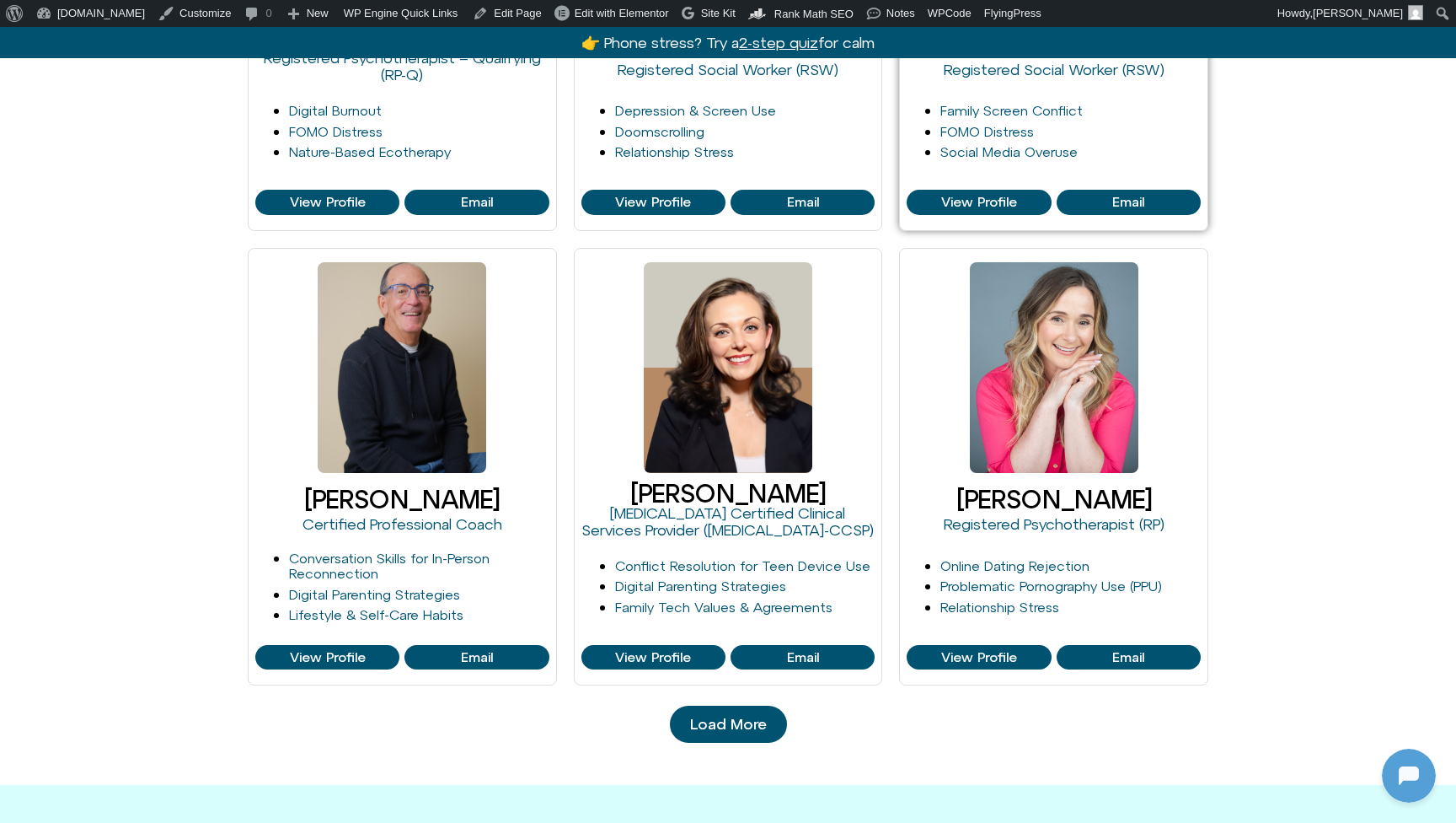
scroll to position [1486, 0]
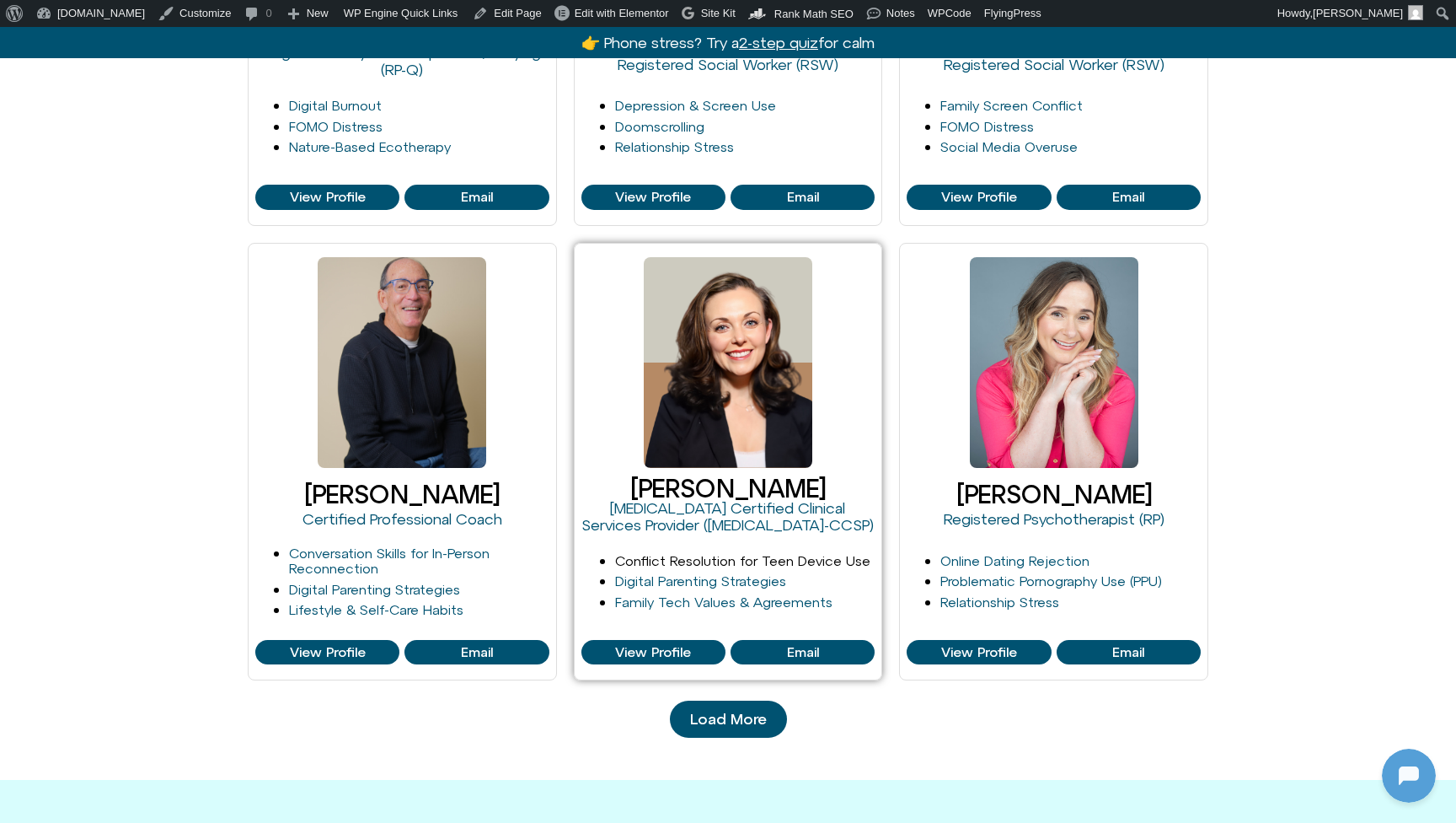
click at [659, 560] on link "Conflict Resolution for Teen Device Use" at bounding box center [742, 560] width 255 height 15
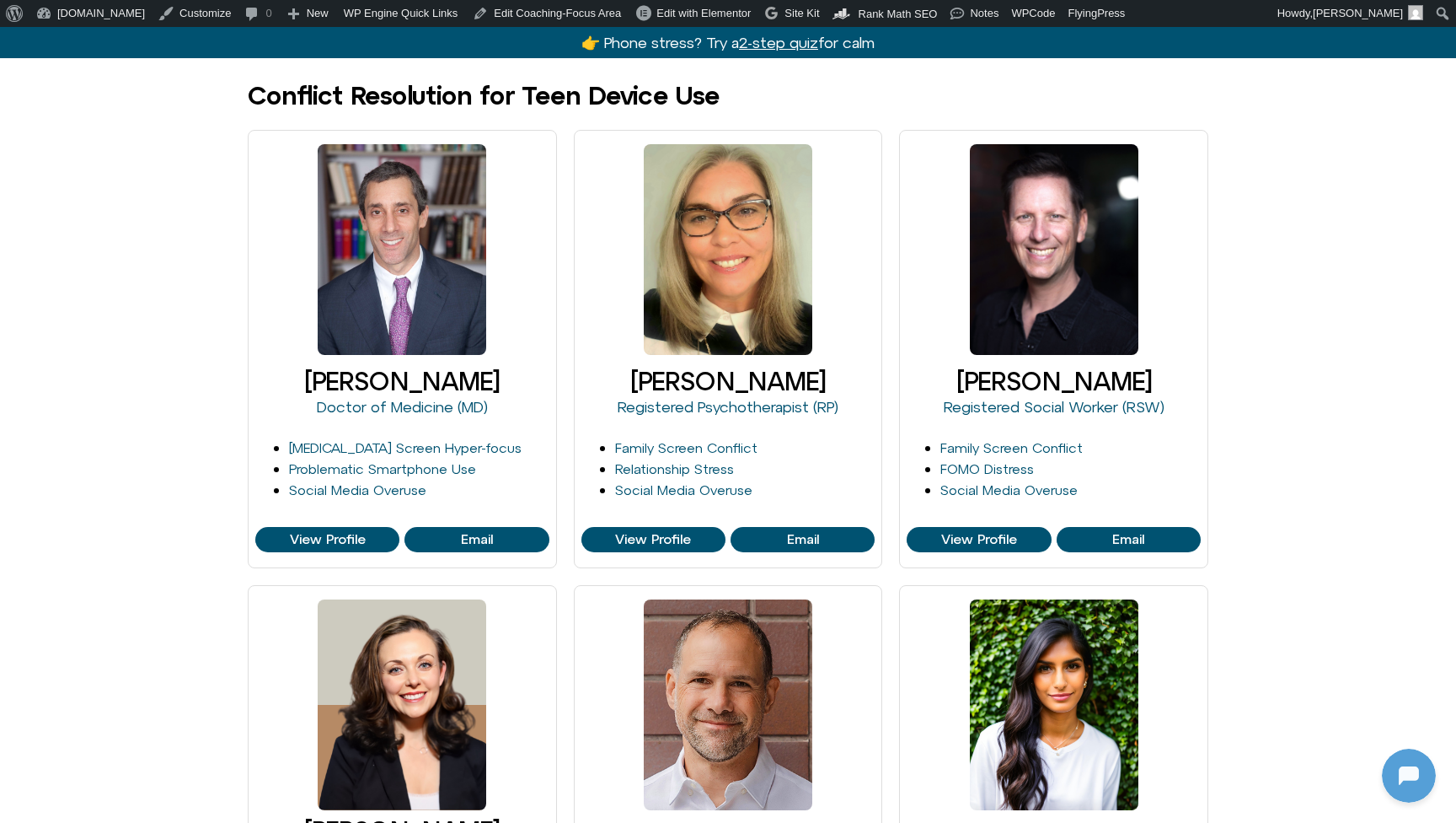
scroll to position [107, 0]
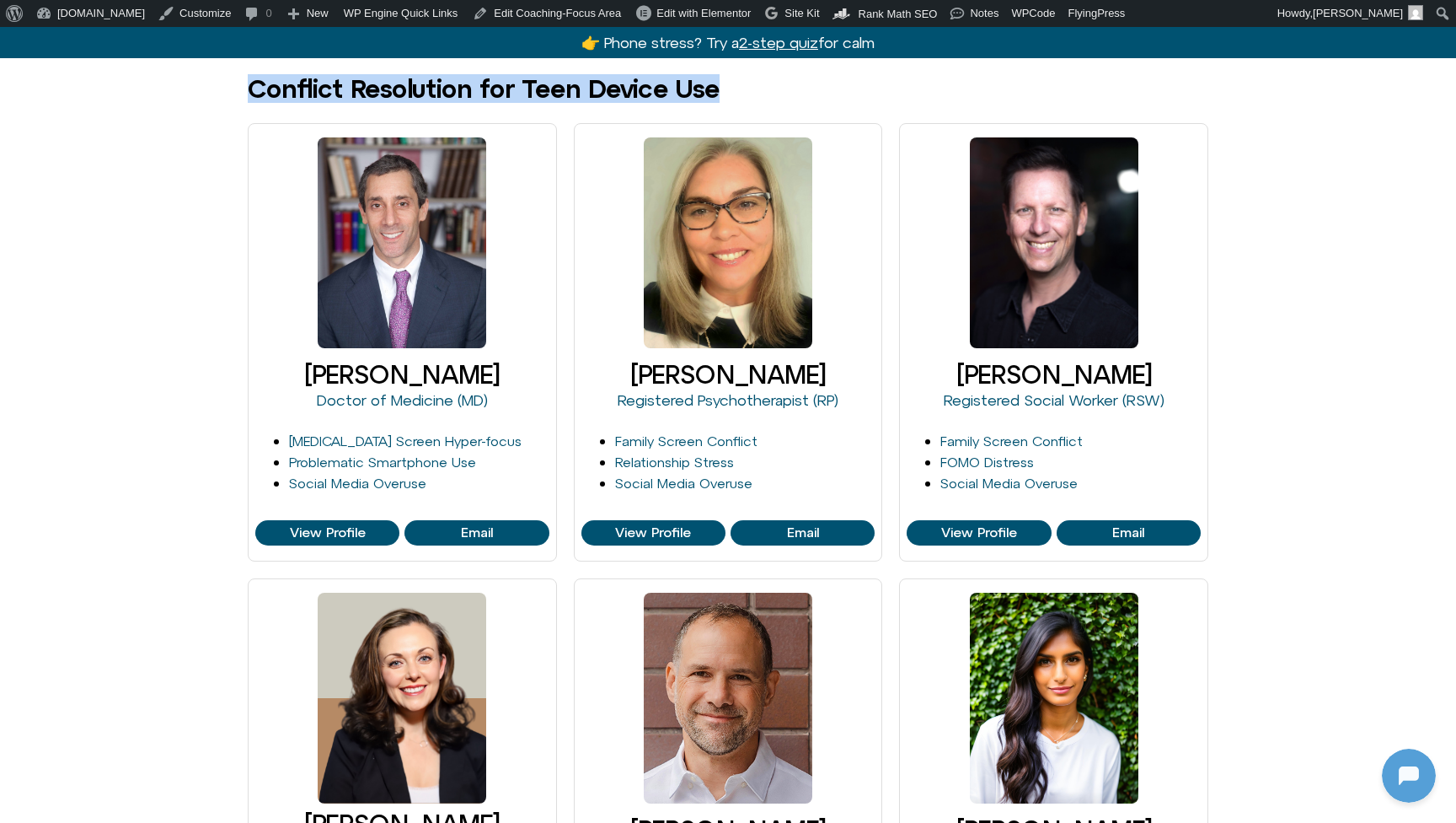
drag, startPoint x: 246, startPoint y: 83, endPoint x: 768, endPoint y: 75, distance: 522.1
click at [770, 75] on div "Conflict Resolution for Teen Device Use" at bounding box center [728, 89] width 1456 height 28
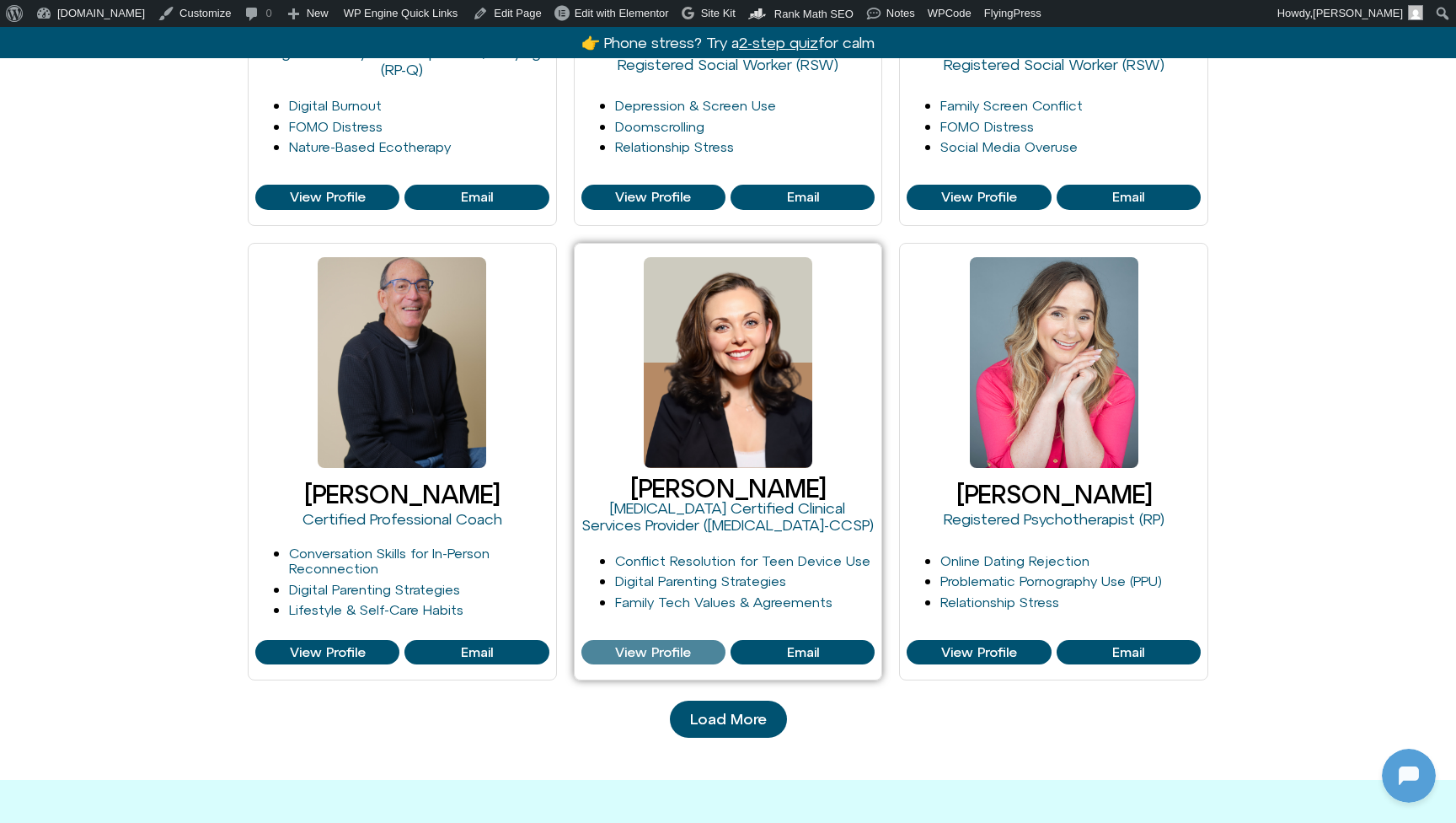
scroll to position [125, 0]
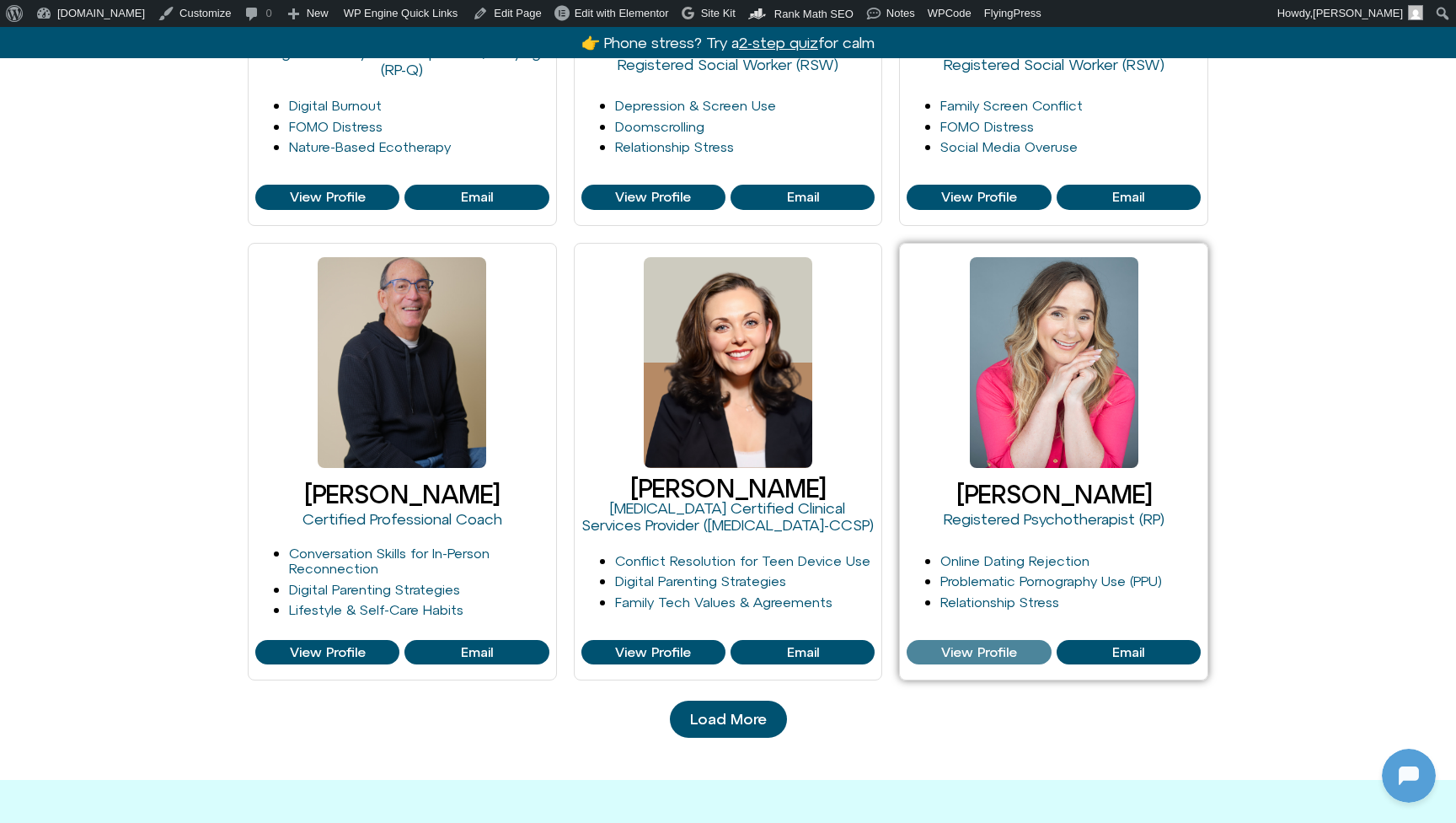
click at [997, 645] on span "View Profile" at bounding box center [979, 653] width 75 height 15
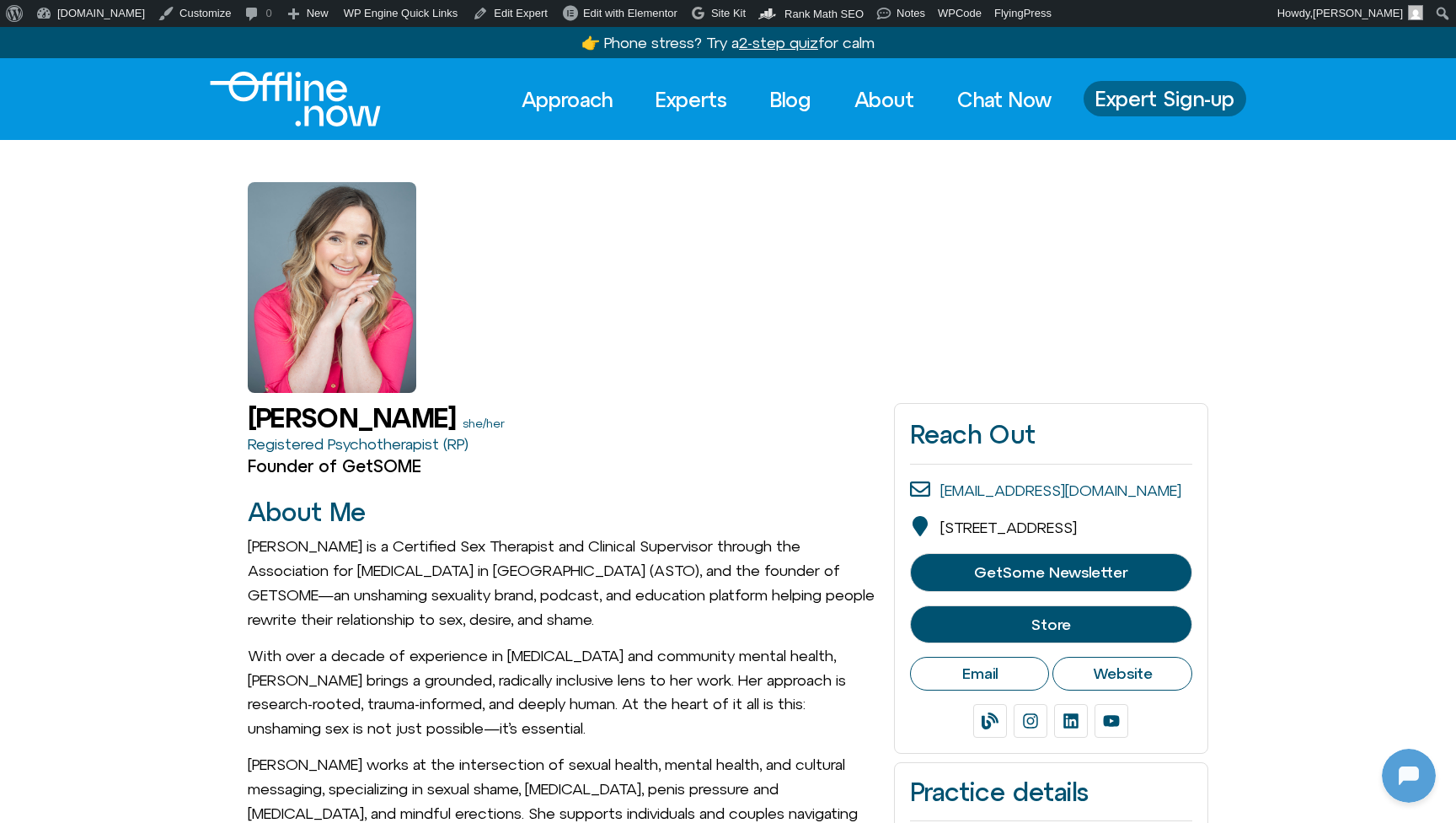
click at [1162, 87] on span "Expert Sign-up" at bounding box center [1165, 98] width 139 height 22
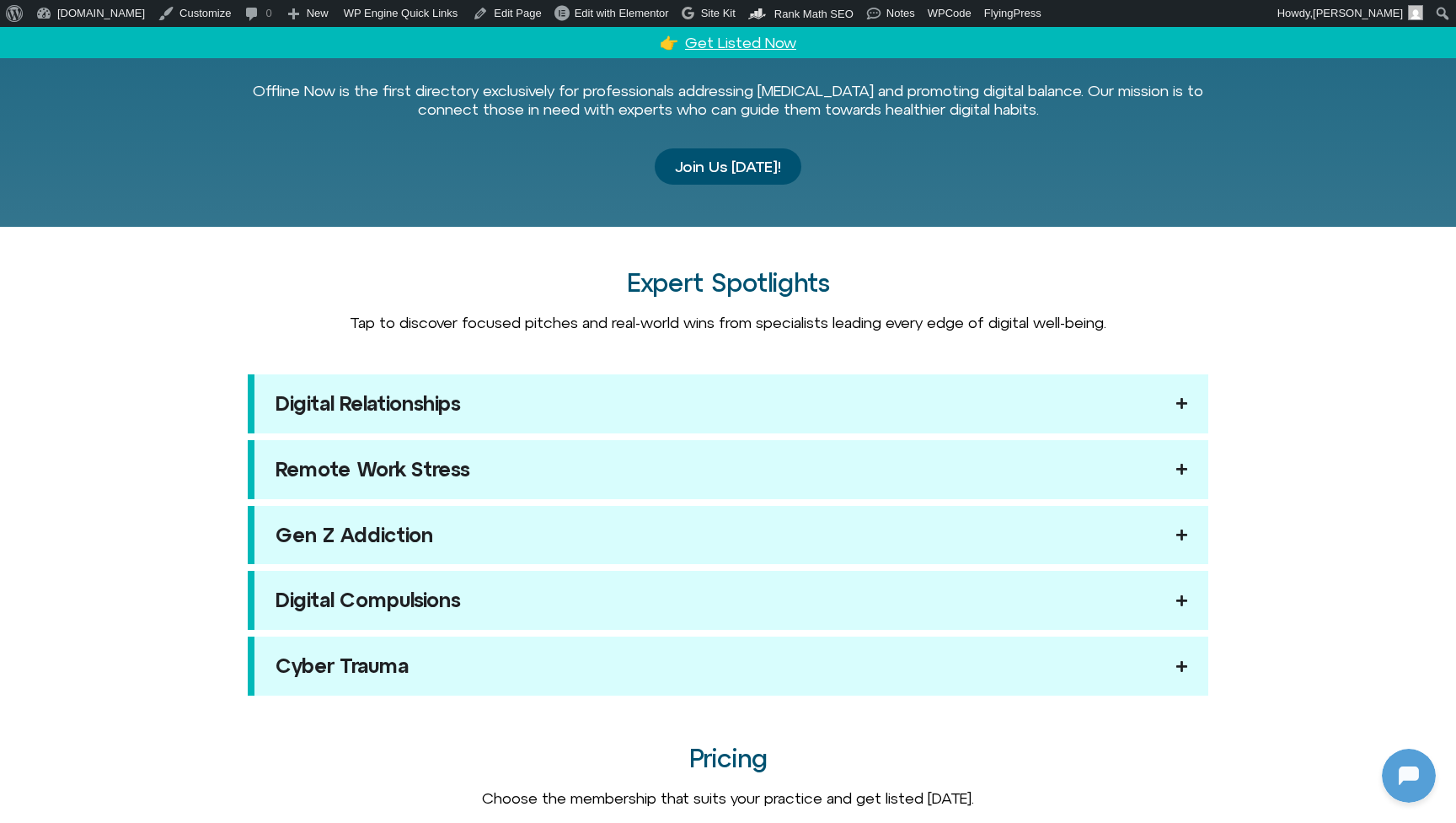
scroll to position [1448, 0]
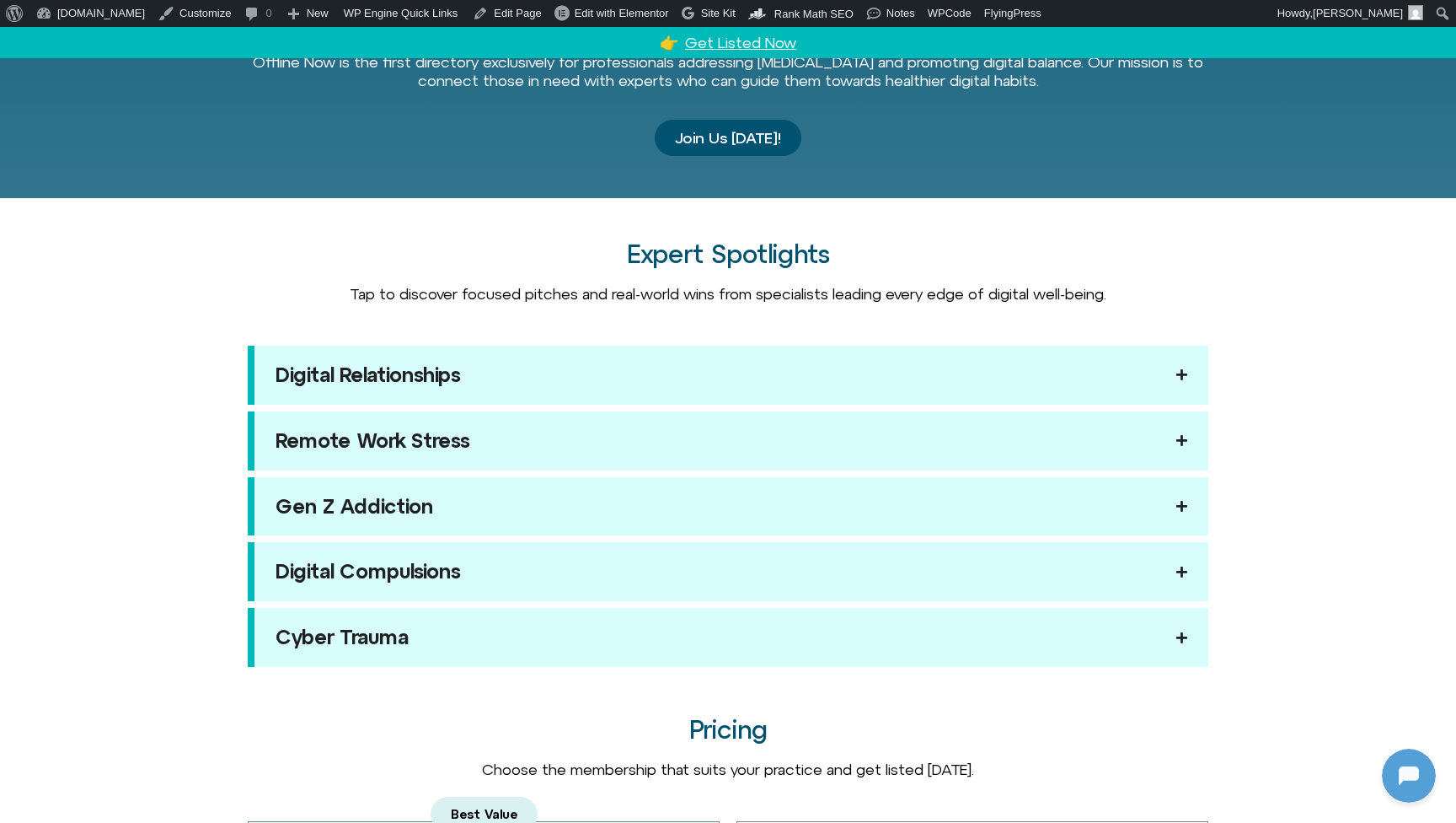
click at [765, 397] on summary "Digital Relationships" at bounding box center [728, 375] width 961 height 59
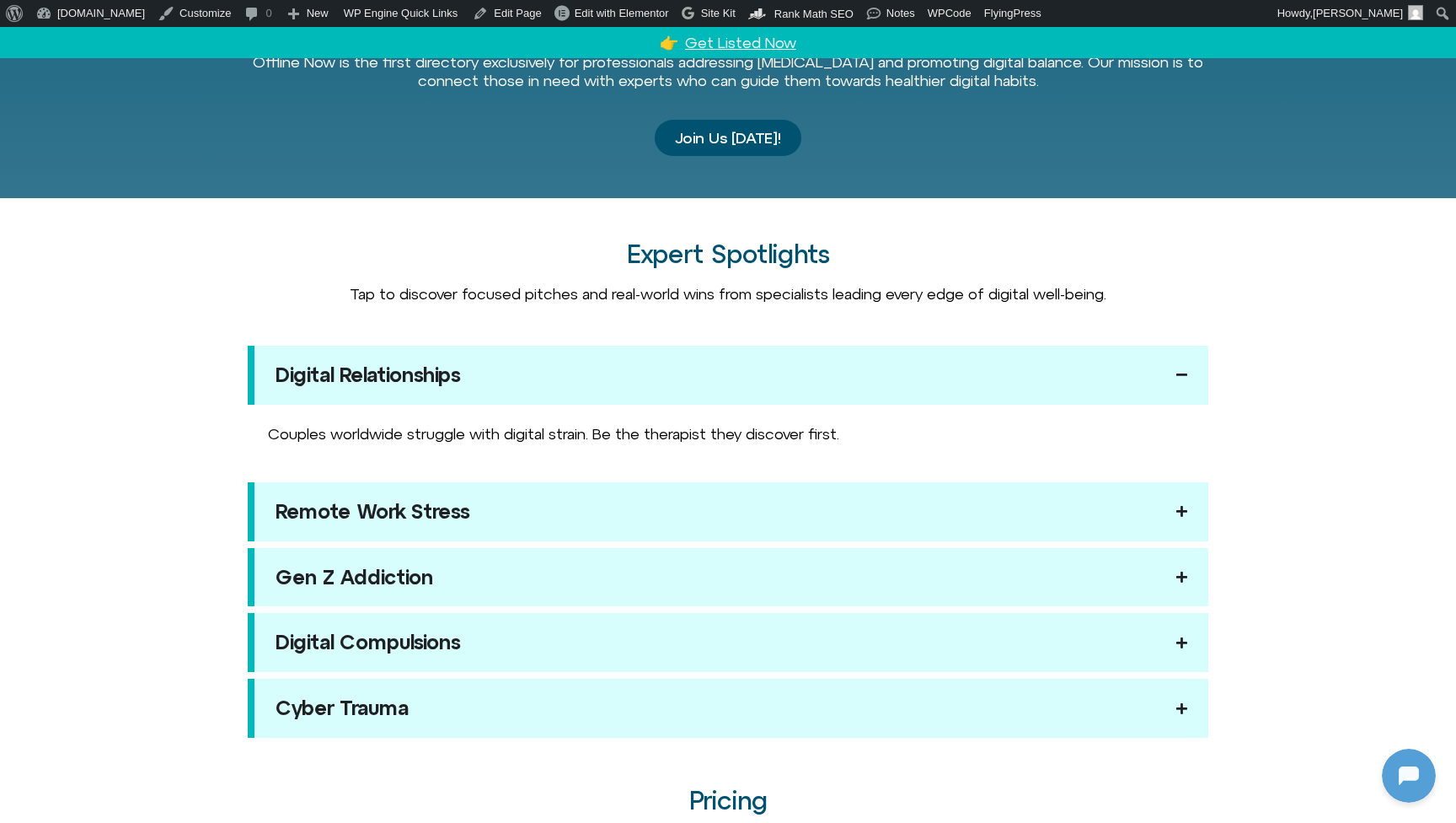
click at [770, 374] on summary "Digital Relationships" at bounding box center [728, 375] width 961 height 59
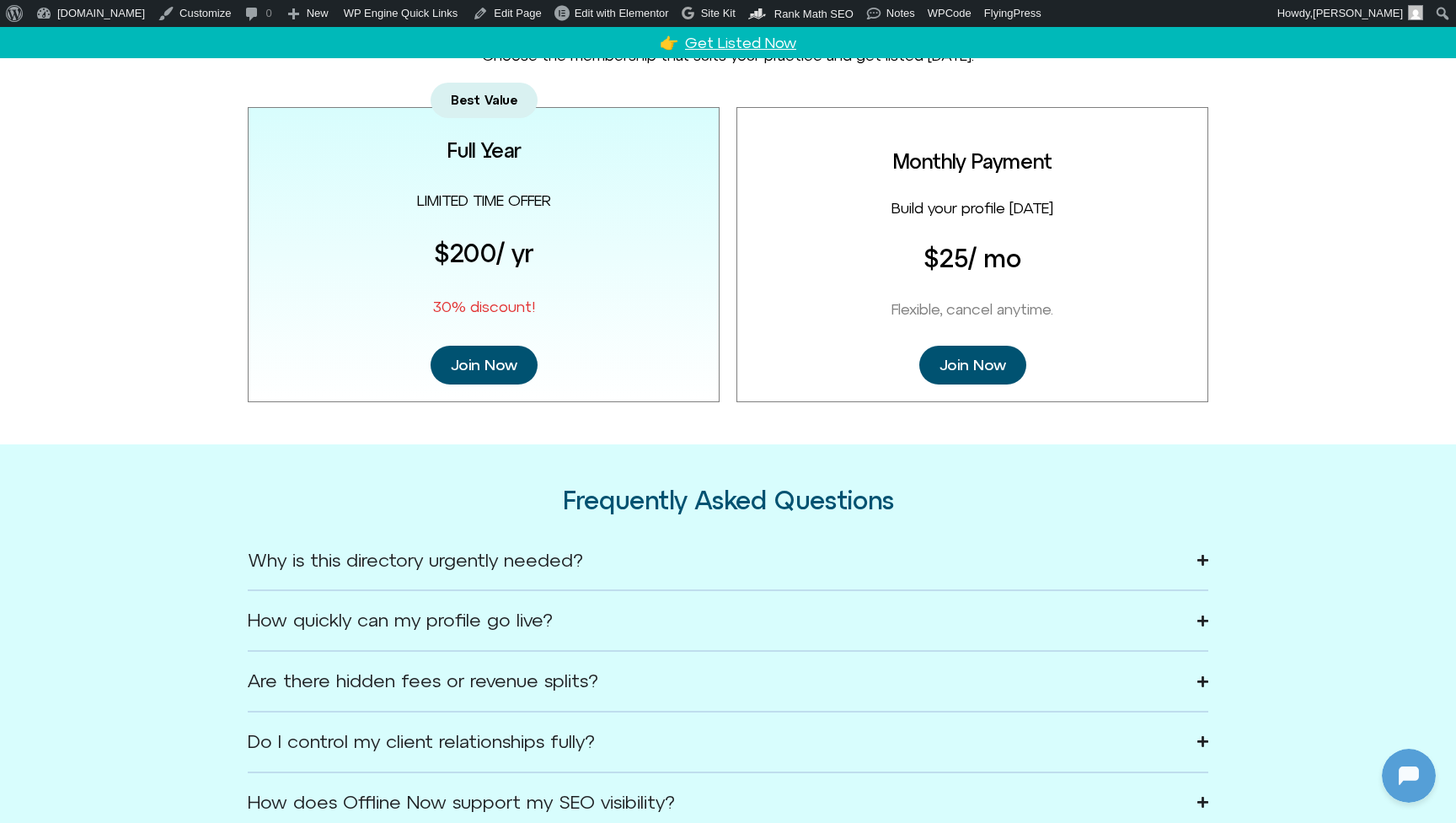
scroll to position [2159, 0]
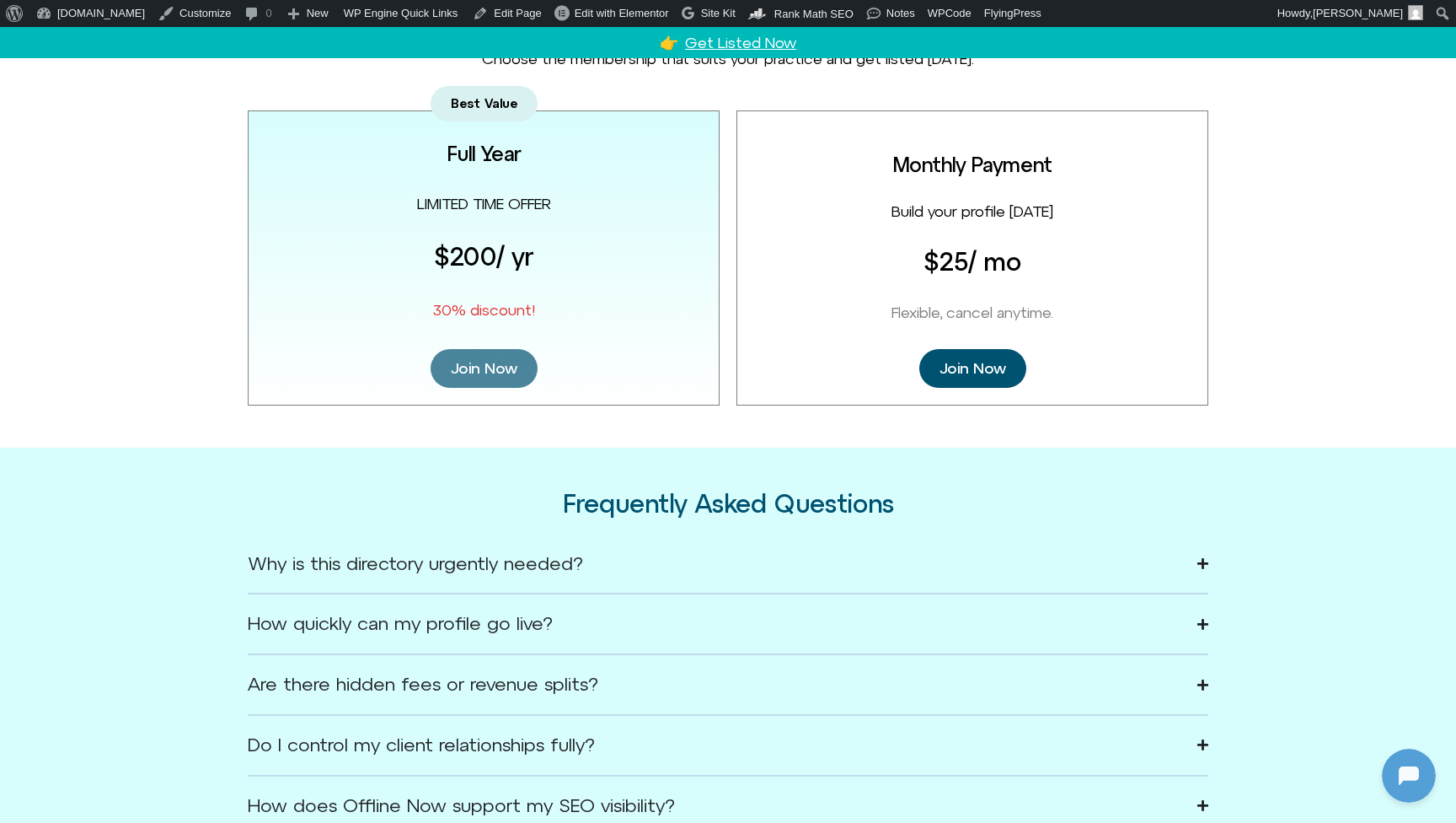
click at [485, 359] on span "Join Now" at bounding box center [484, 369] width 67 height 19
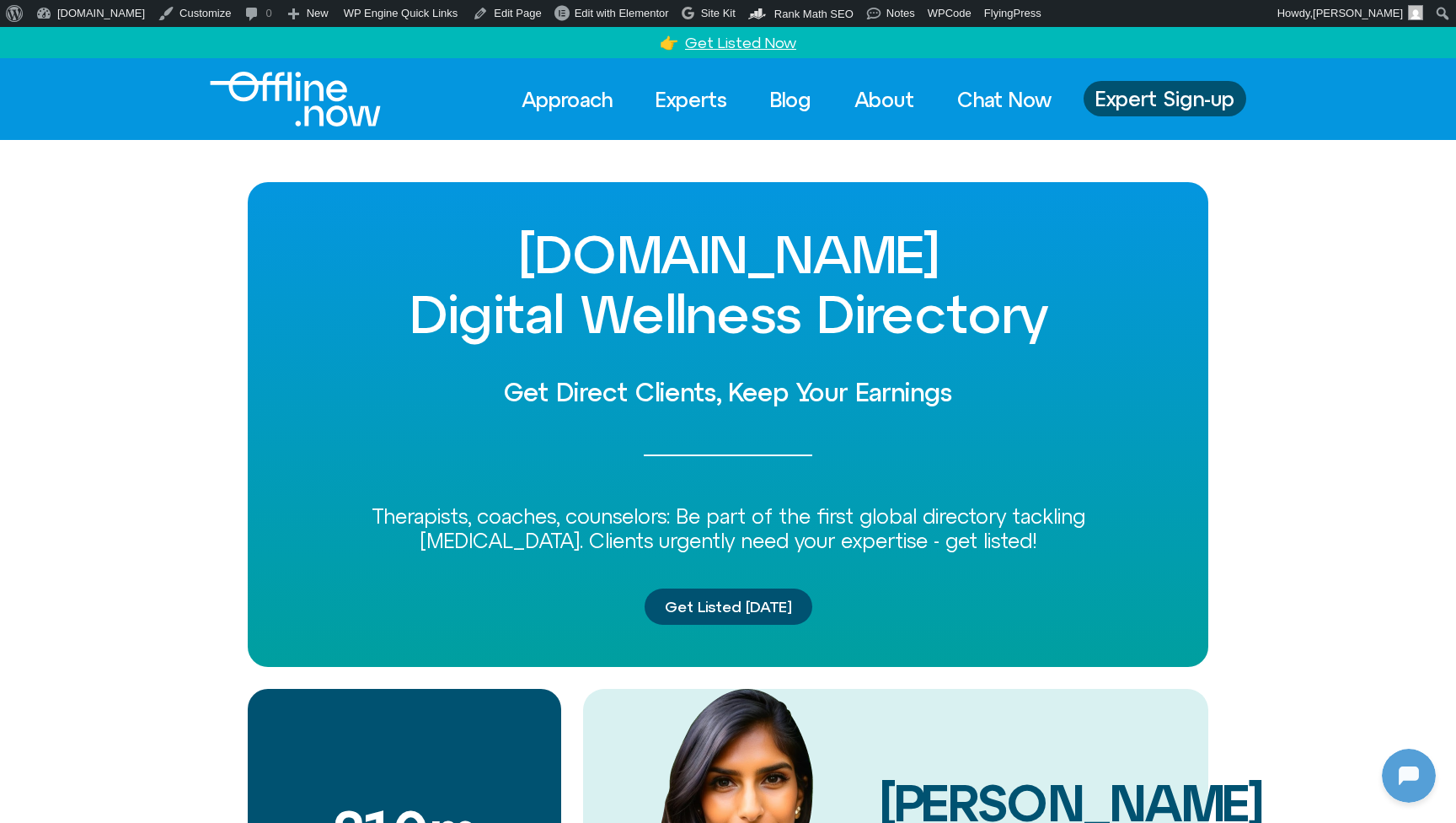
scroll to position [0, 0]
click at [681, 97] on link "Experts" at bounding box center [692, 99] width 102 height 37
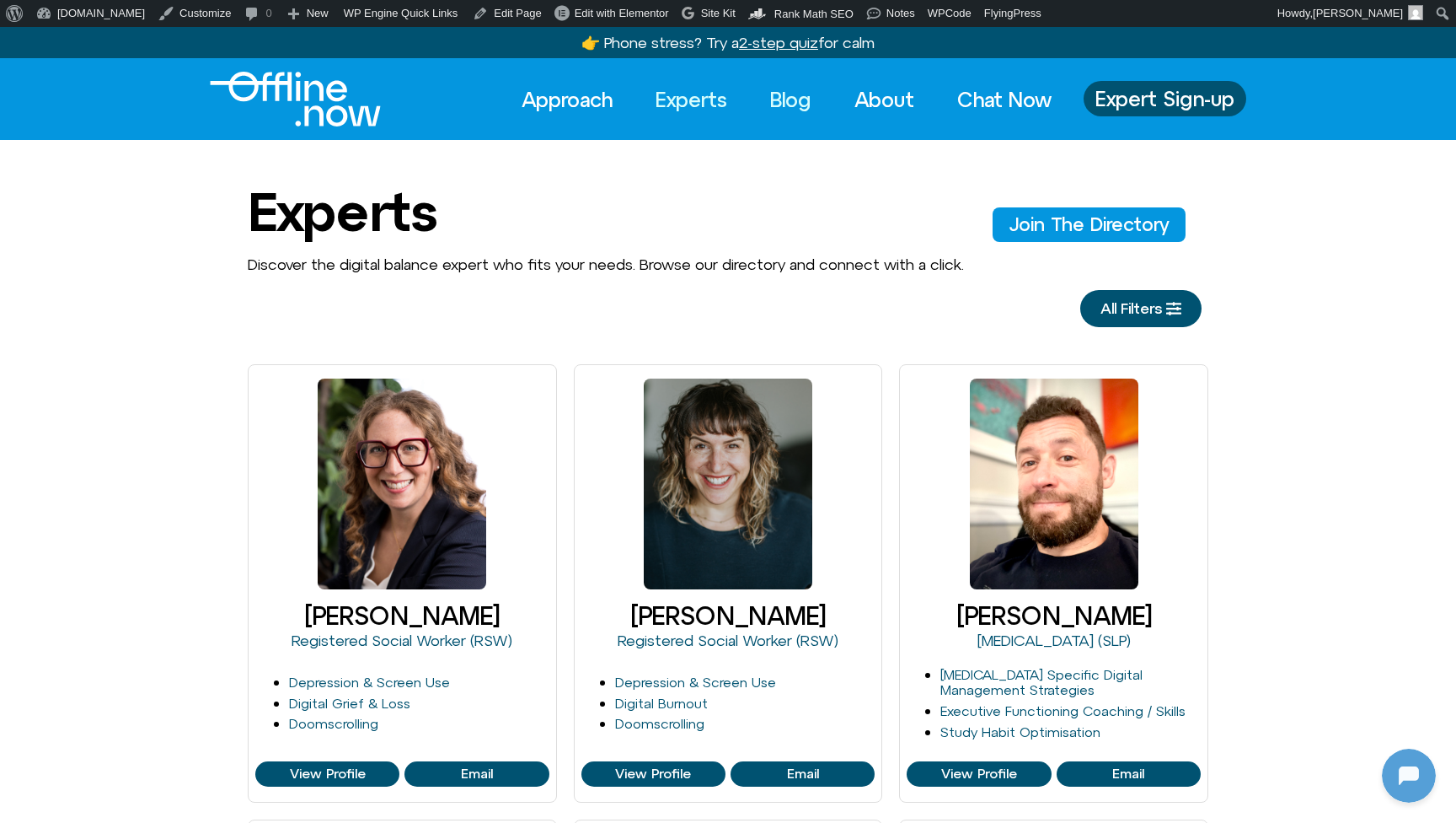
click at [786, 98] on link "Blog" at bounding box center [791, 99] width 72 height 37
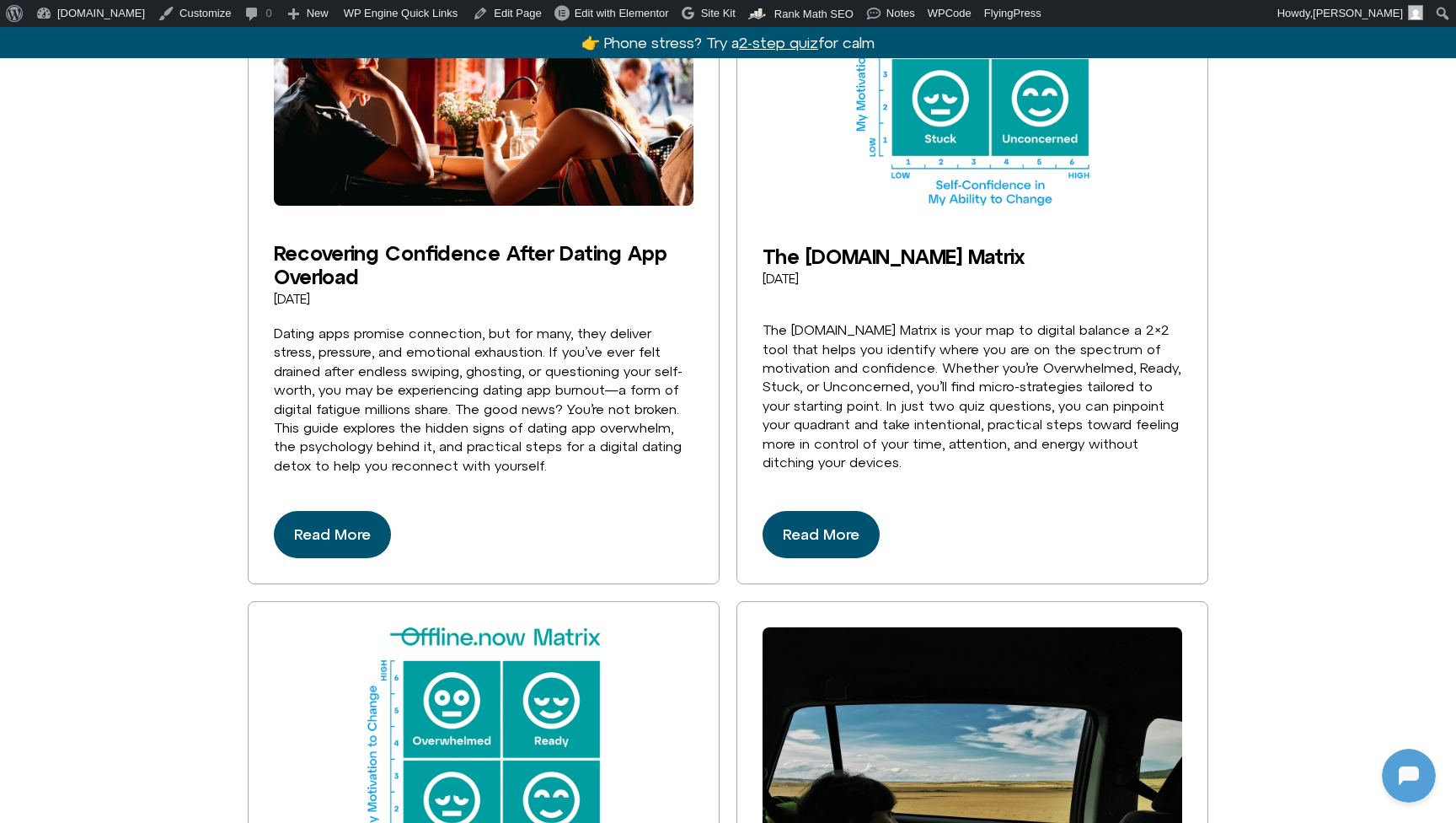
scroll to position [125, 0]
click at [346, 521] on span "Read More" at bounding box center [332, 535] width 76 height 27
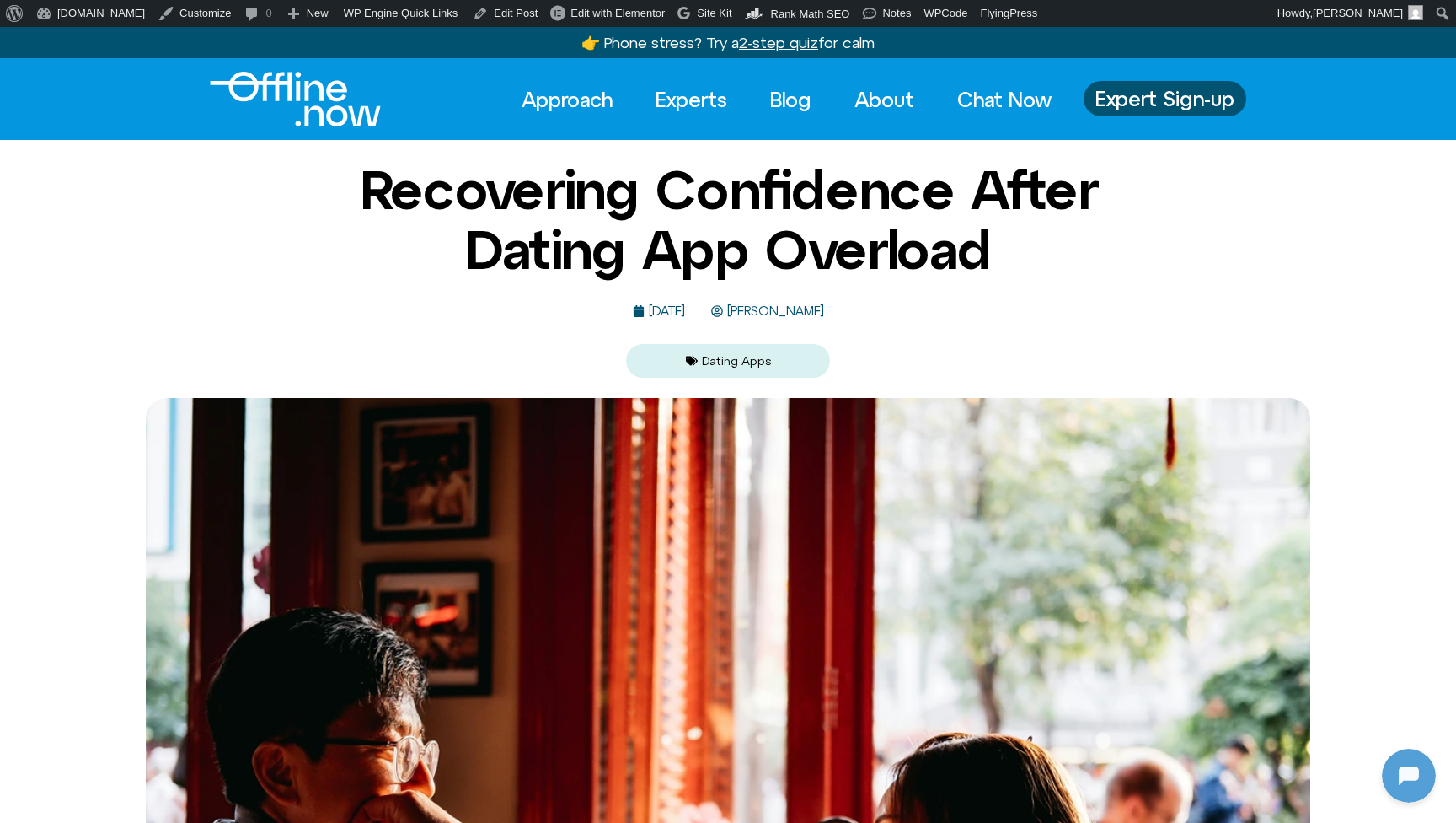
click at [804, 308] on span "[PERSON_NAME]" at bounding box center [773, 311] width 101 height 14
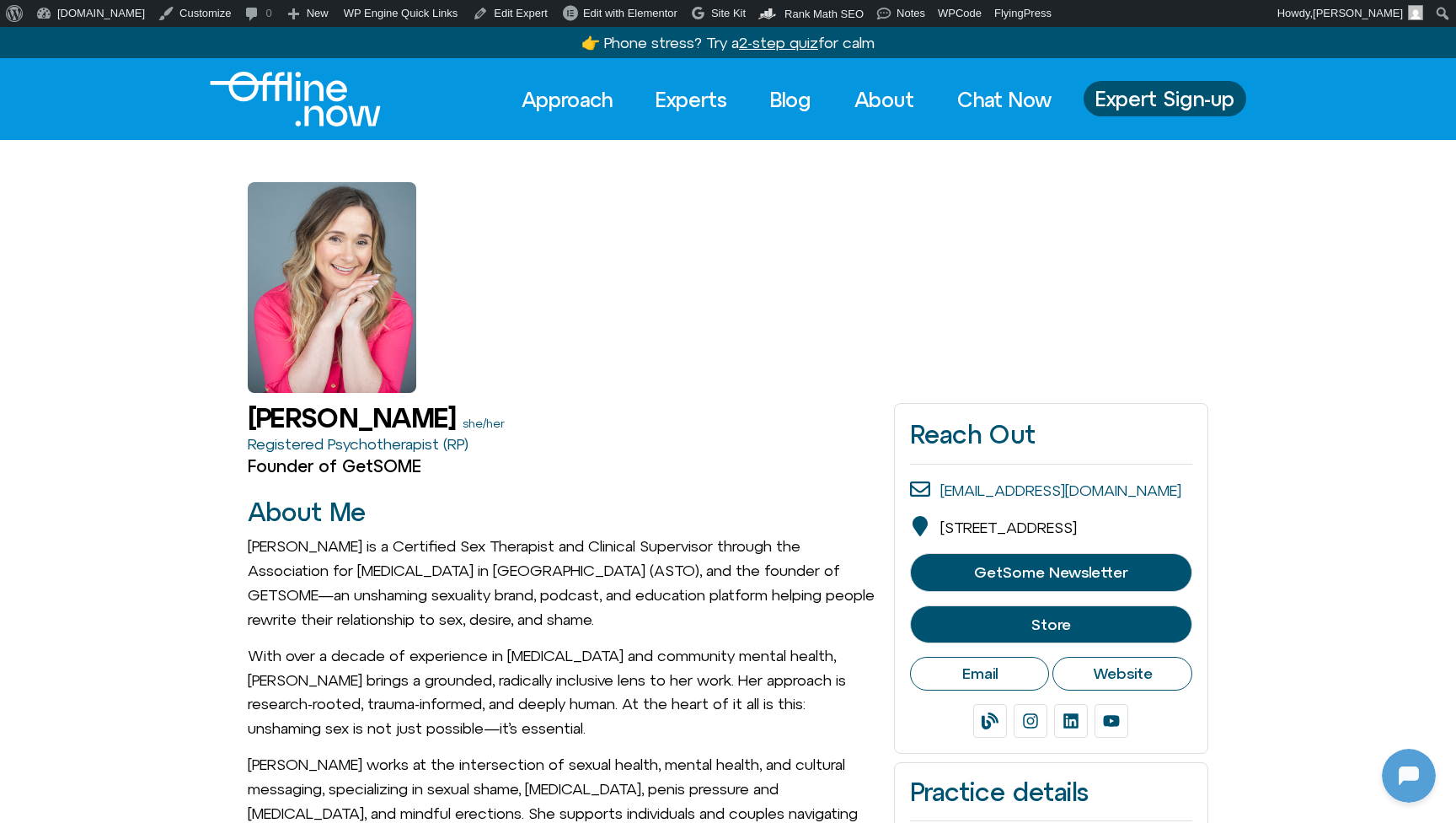
scroll to position [125, 0]
click at [1410, 767] on div at bounding box center [1406, 772] width 54 height 54
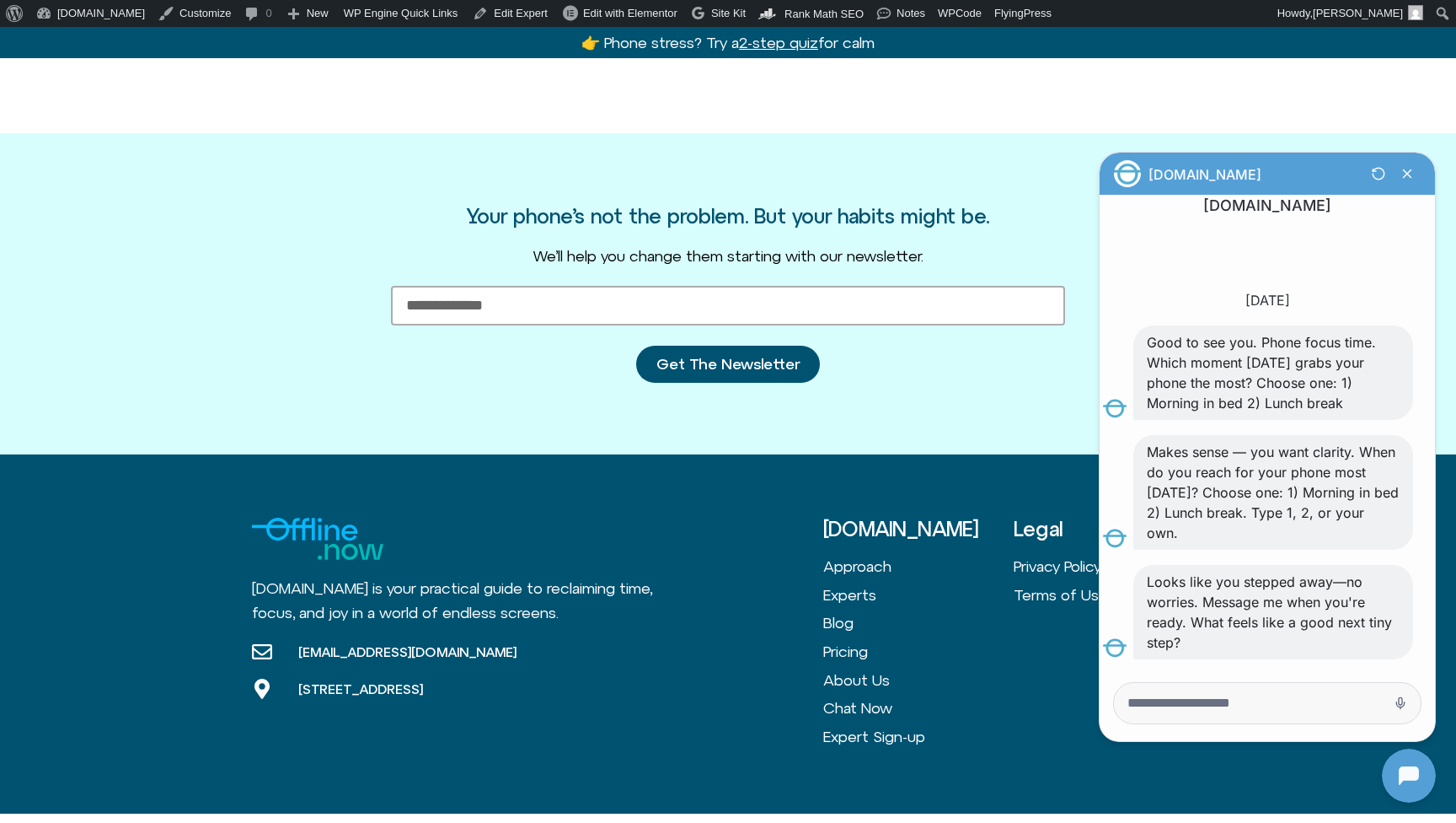
scroll to position [3280, 0]
